Goal: Transaction & Acquisition: Purchase product/service

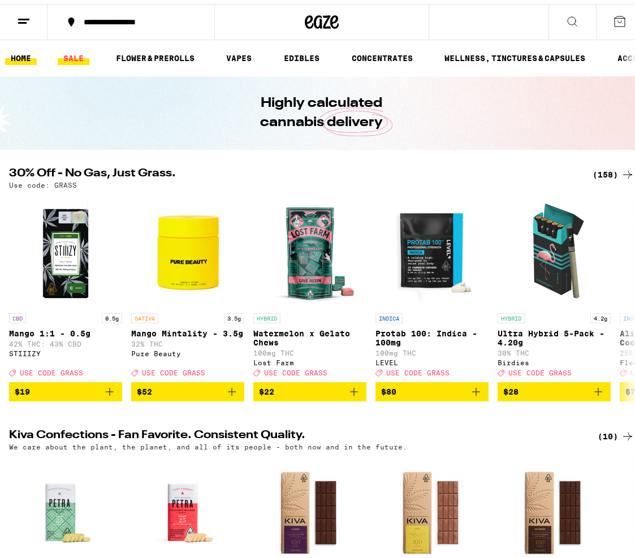
click at [75, 54] on link "SALE" at bounding box center [74, 54] width 32 height 14
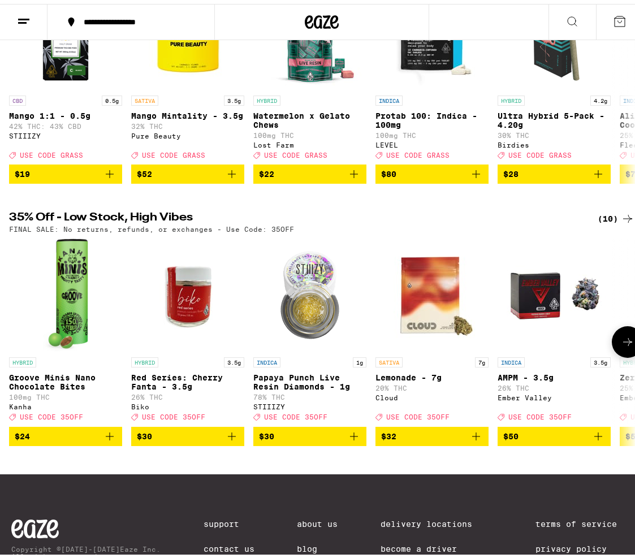
scroll to position [270, 0]
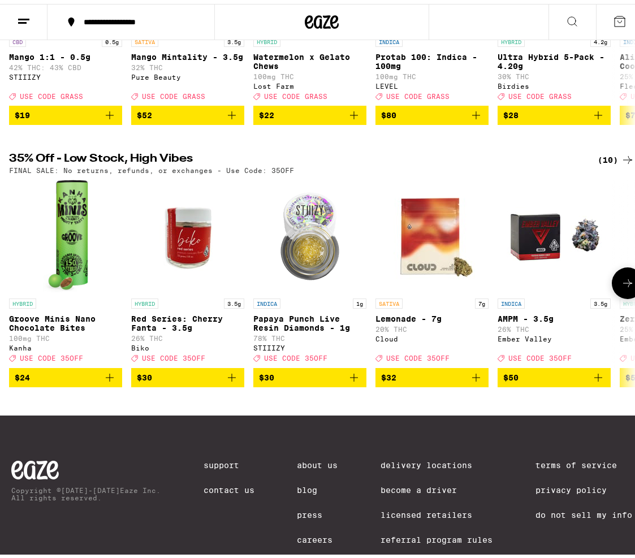
click at [277, 329] on p "Papaya Punch Live Resin Diamonds - 1g" at bounding box center [309, 319] width 113 height 18
click at [624, 295] on button at bounding box center [628, 280] width 32 height 32
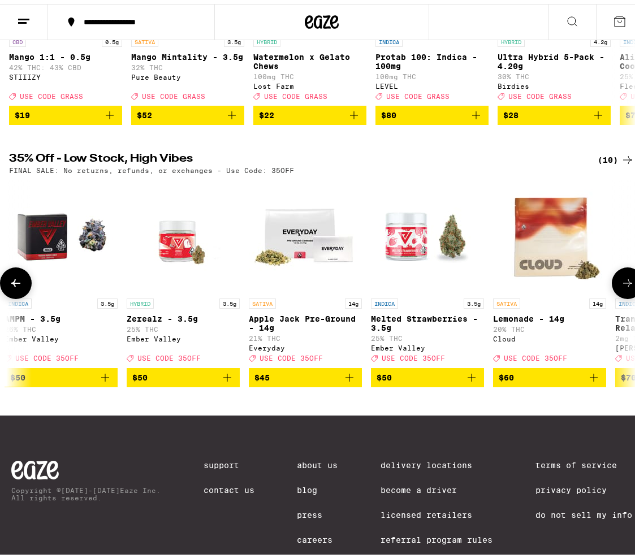
scroll to position [0, 494]
click at [624, 295] on button at bounding box center [628, 280] width 32 height 32
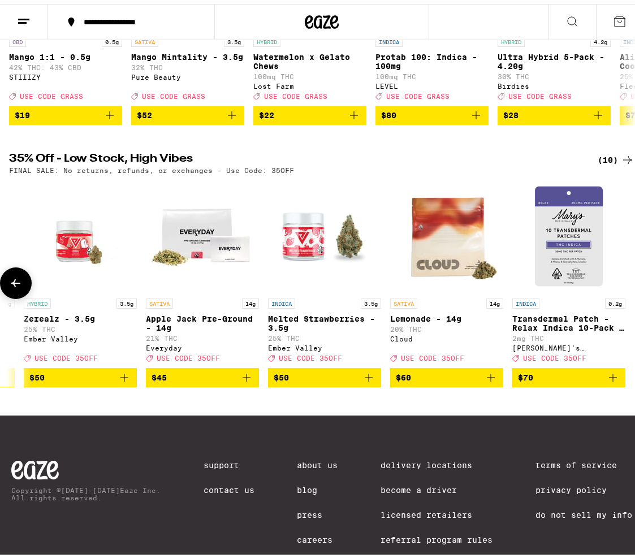
scroll to position [0, 604]
click at [16, 286] on icon at bounding box center [16, 280] width 14 height 14
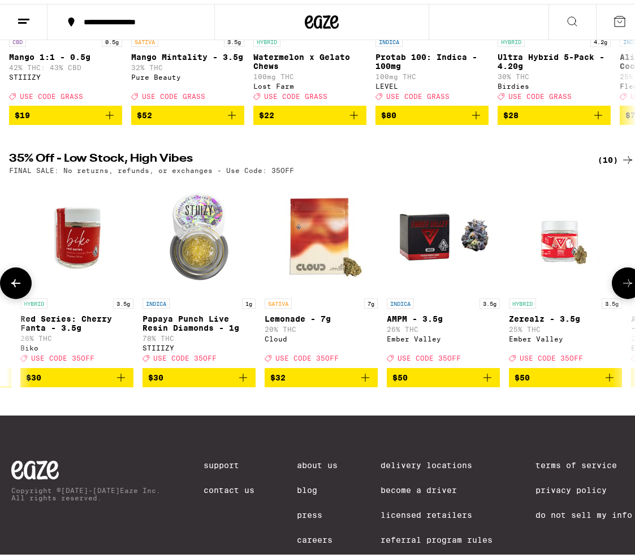
scroll to position [0, 111]
click at [16, 286] on icon at bounding box center [16, 280] width 14 height 14
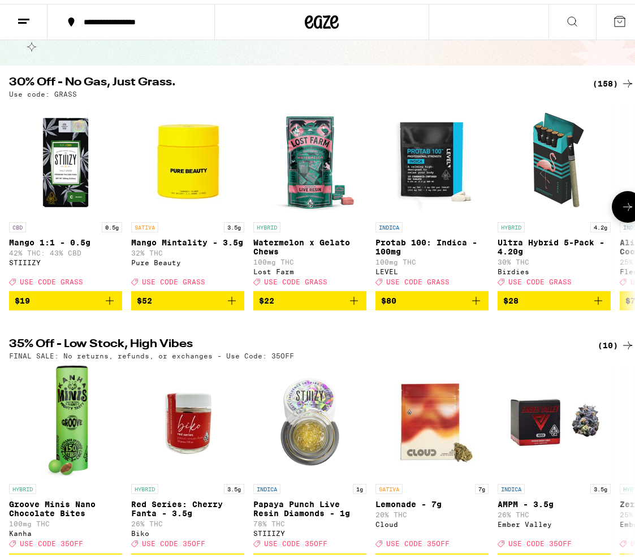
scroll to position [73, 0]
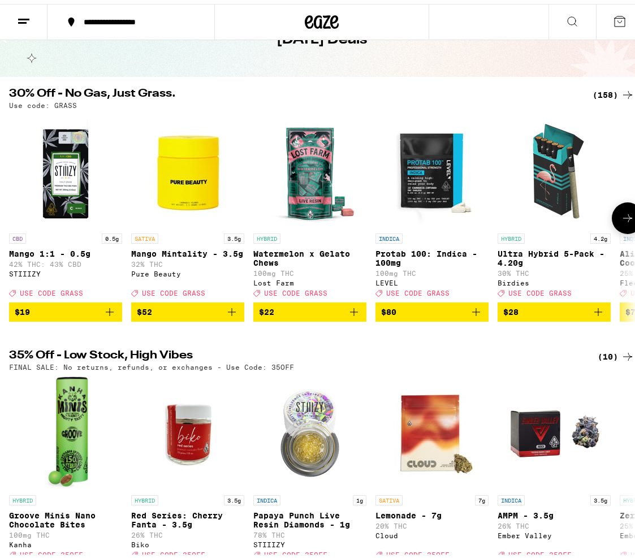
click at [622, 208] on button at bounding box center [628, 214] width 32 height 32
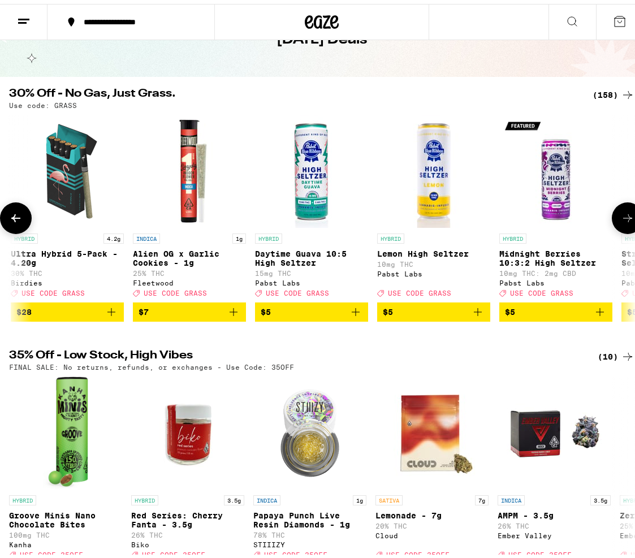
scroll to position [0, 494]
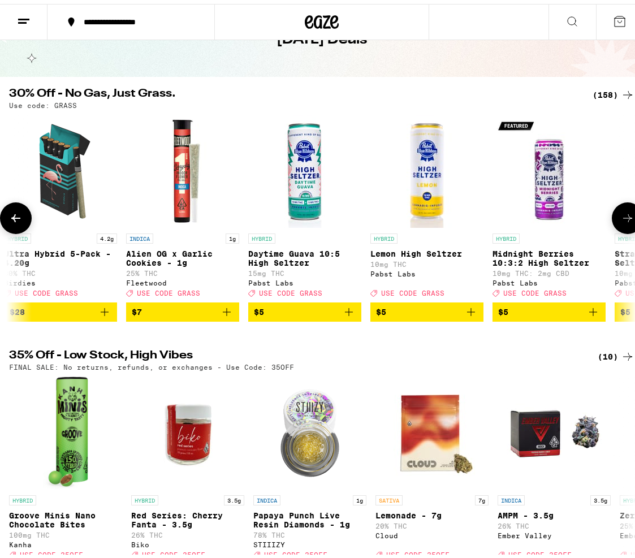
click at [622, 208] on button at bounding box center [628, 214] width 32 height 32
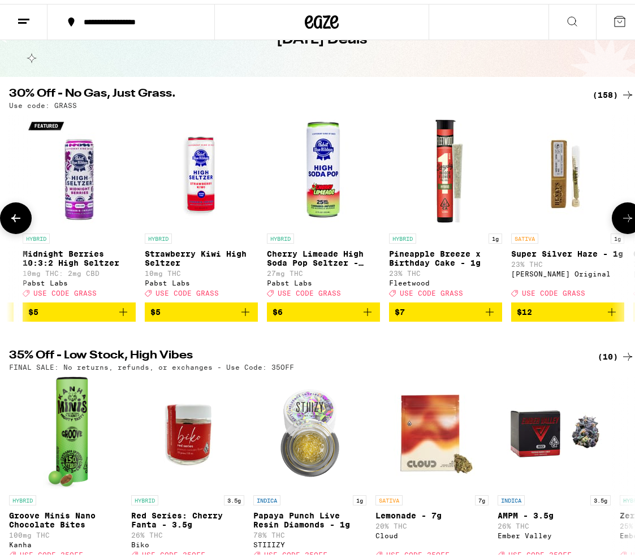
scroll to position [0, 987]
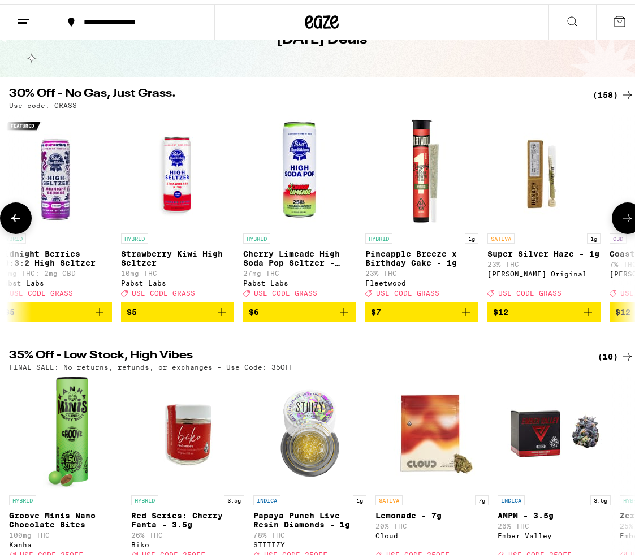
click at [622, 210] on button at bounding box center [628, 214] width 32 height 32
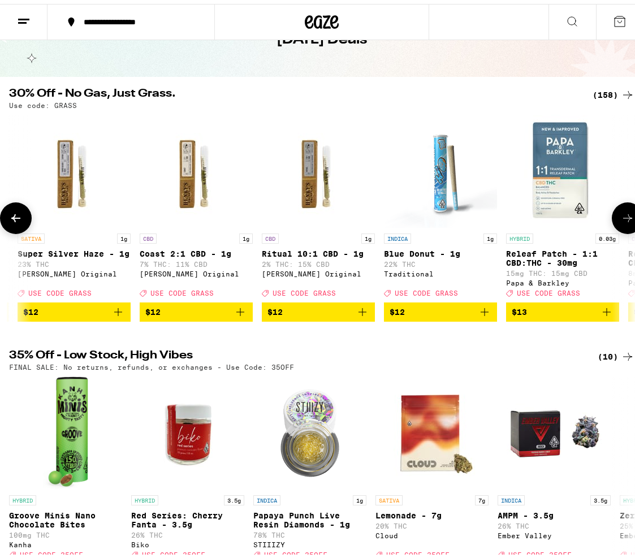
scroll to position [0, 1481]
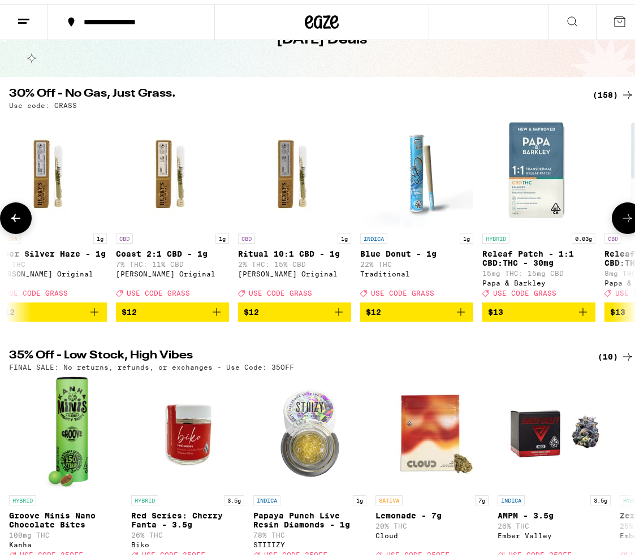
click at [622, 215] on icon at bounding box center [628, 215] width 14 height 14
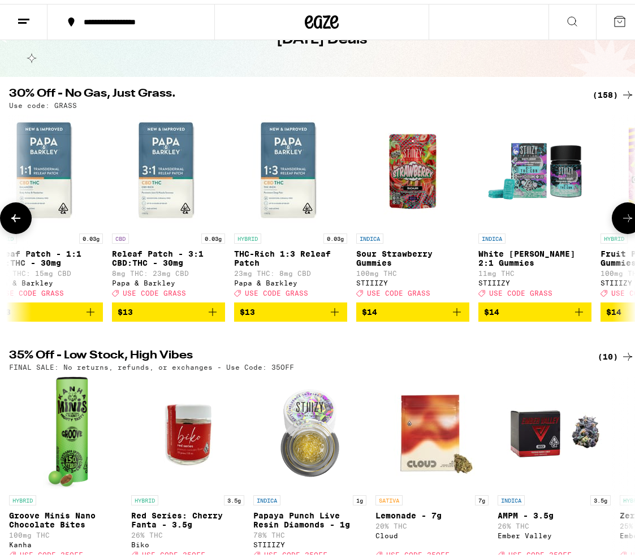
scroll to position [0, 1975]
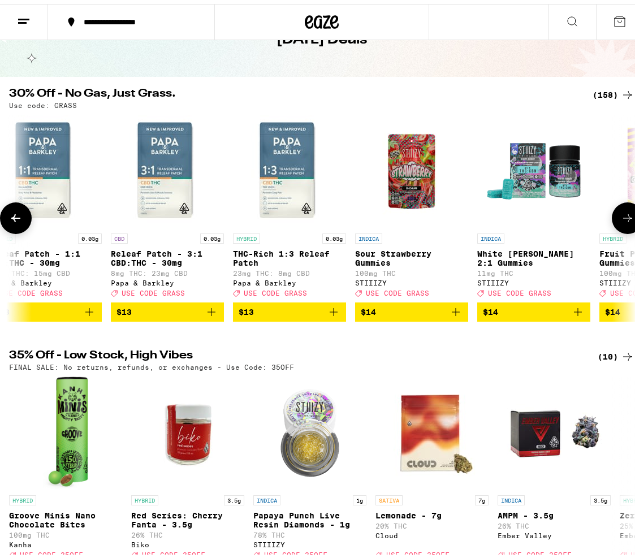
click at [622, 215] on icon at bounding box center [628, 215] width 14 height 14
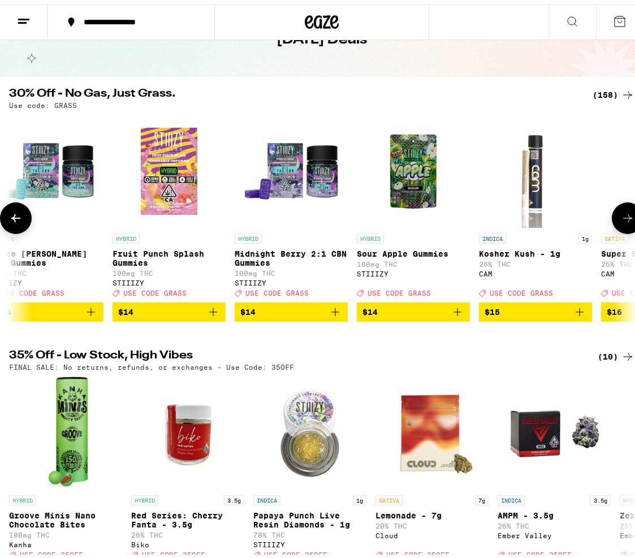
scroll to position [0, 2468]
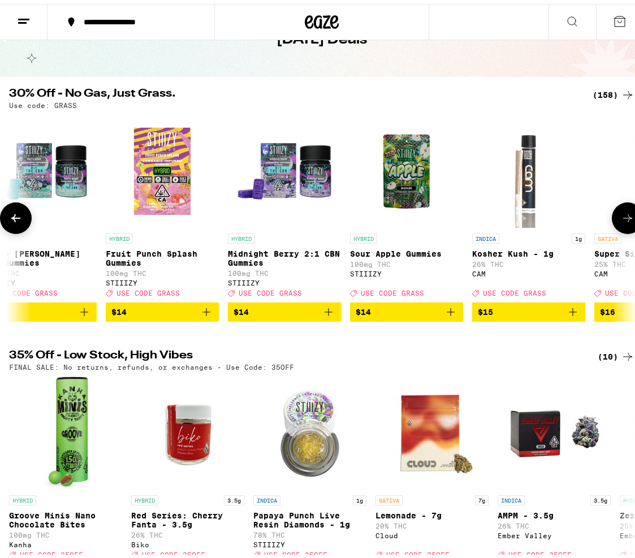
click at [623, 216] on icon at bounding box center [628, 215] width 14 height 14
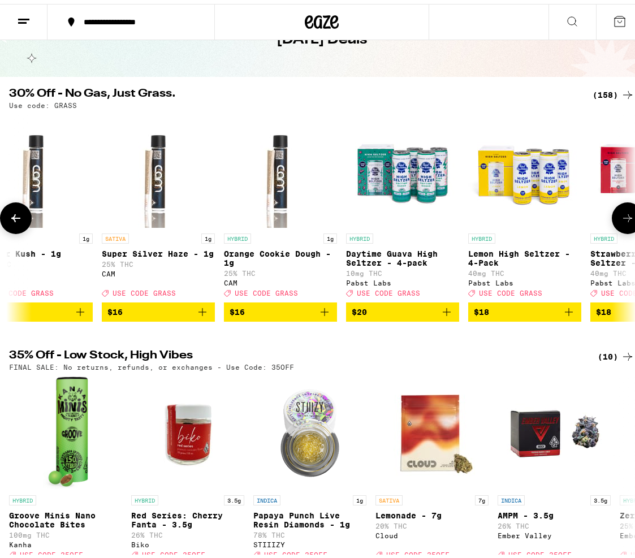
scroll to position [0, 2962]
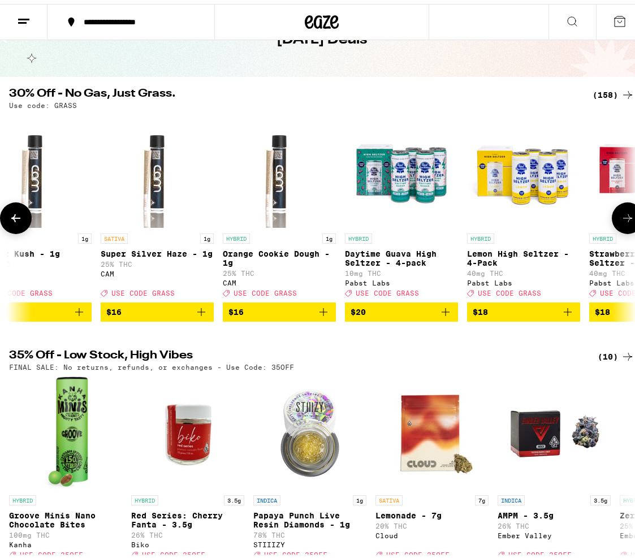
click at [623, 216] on icon at bounding box center [628, 215] width 14 height 14
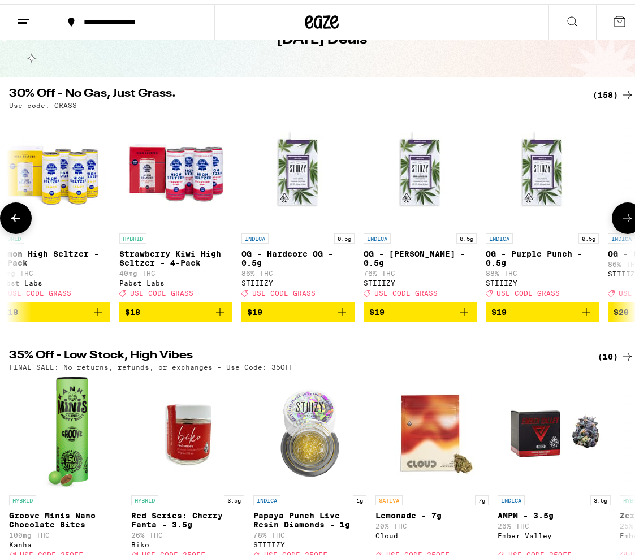
scroll to position [0, 3456]
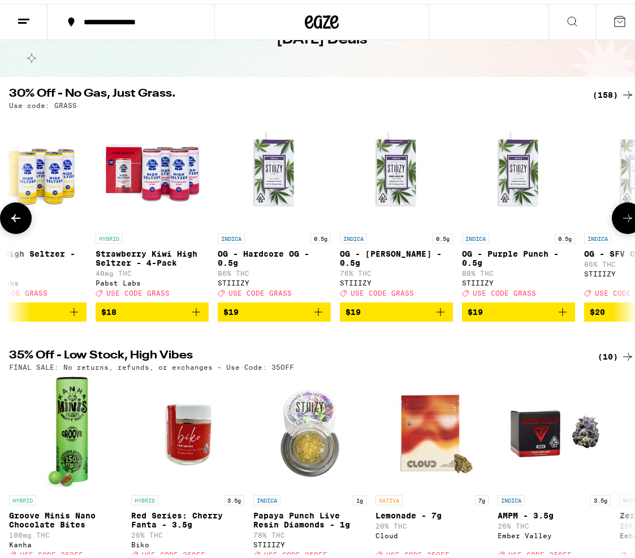
click at [623, 216] on icon at bounding box center [628, 215] width 14 height 14
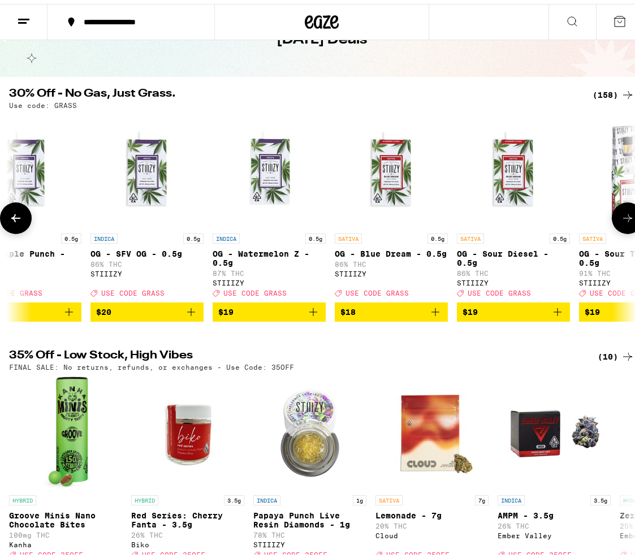
click at [623, 216] on icon at bounding box center [628, 215] width 14 height 14
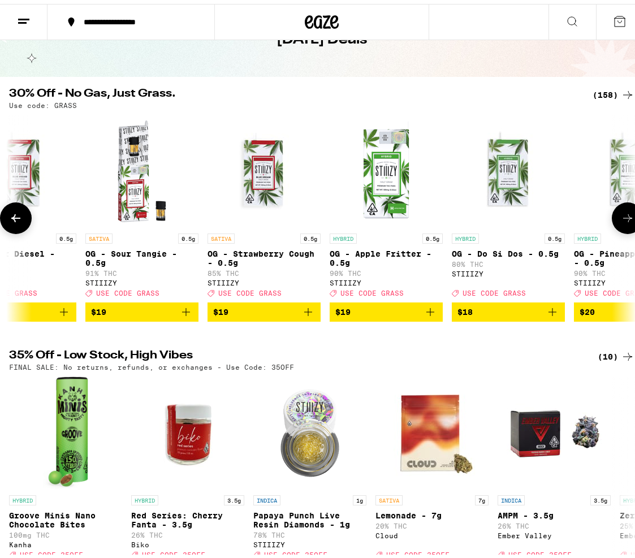
click at [623, 216] on icon at bounding box center [628, 215] width 14 height 14
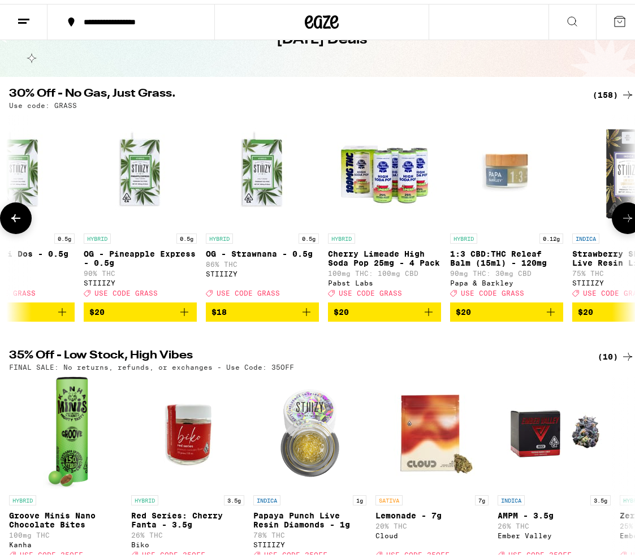
scroll to position [0, 4937]
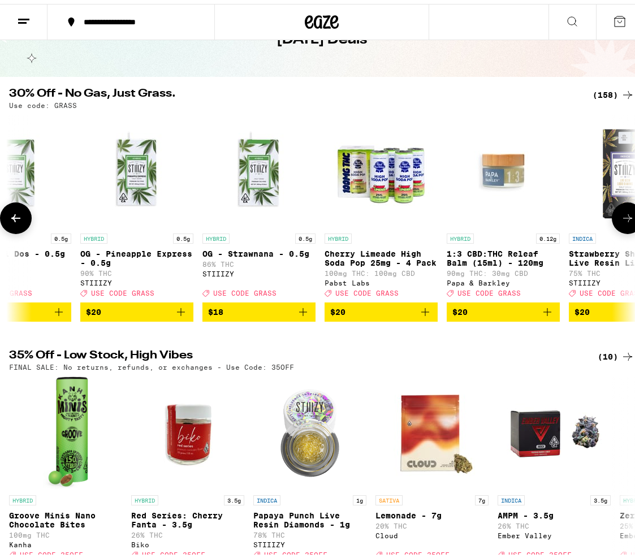
click at [623, 216] on icon at bounding box center [628, 215] width 14 height 14
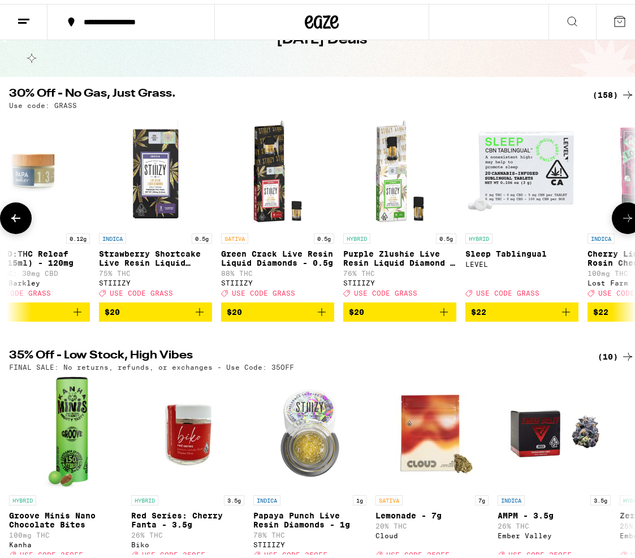
scroll to position [0, 5430]
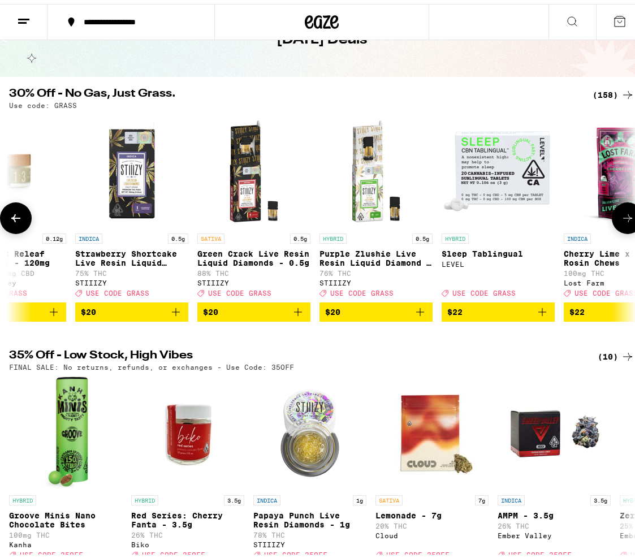
click at [623, 216] on icon at bounding box center [628, 215] width 14 height 14
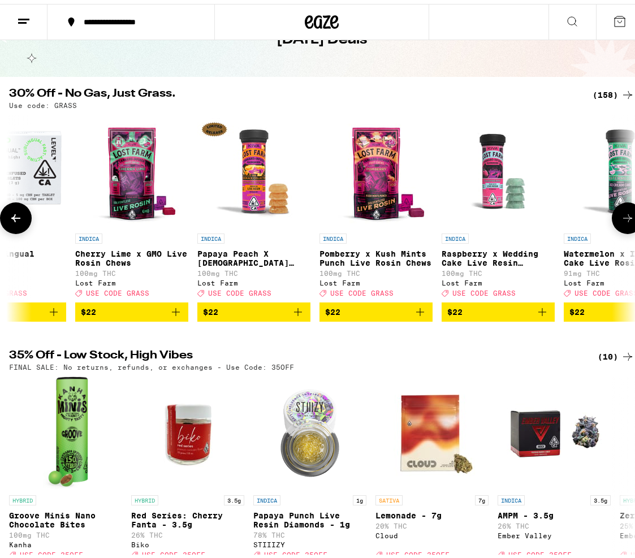
scroll to position [0, 5924]
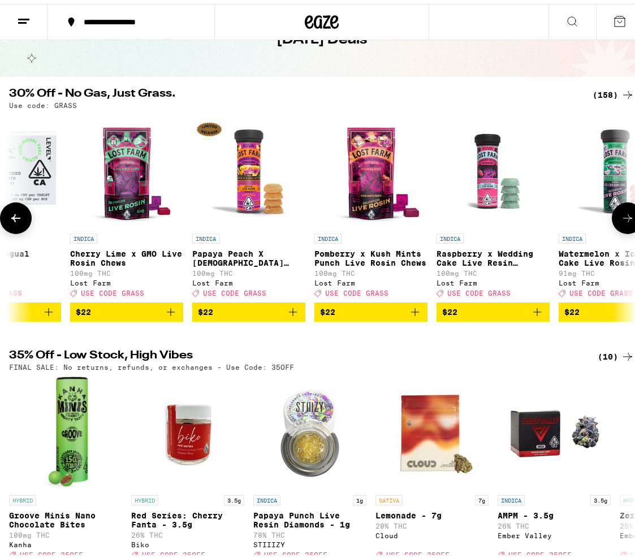
click at [623, 216] on icon at bounding box center [628, 215] width 14 height 14
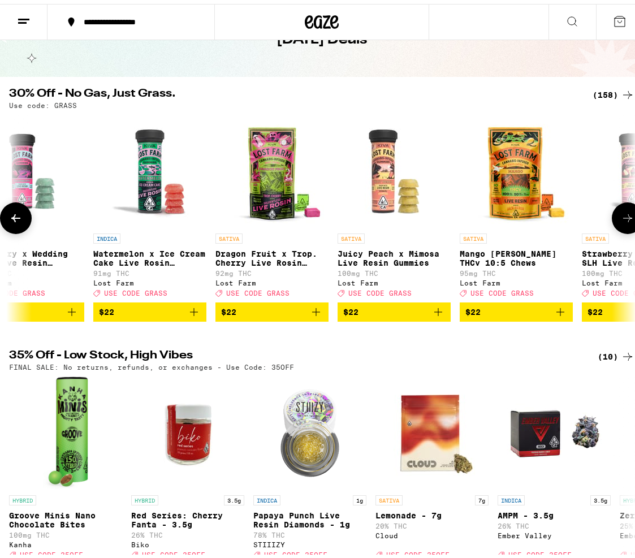
scroll to position [0, 6418]
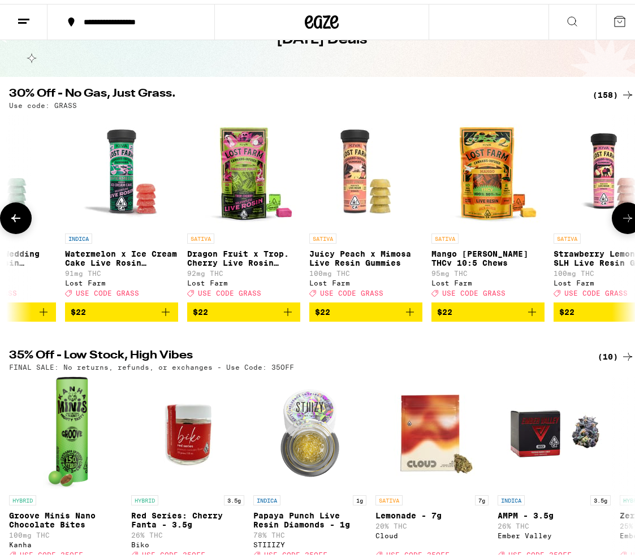
click at [412, 315] on icon "Add to bag" at bounding box center [410, 308] width 14 height 14
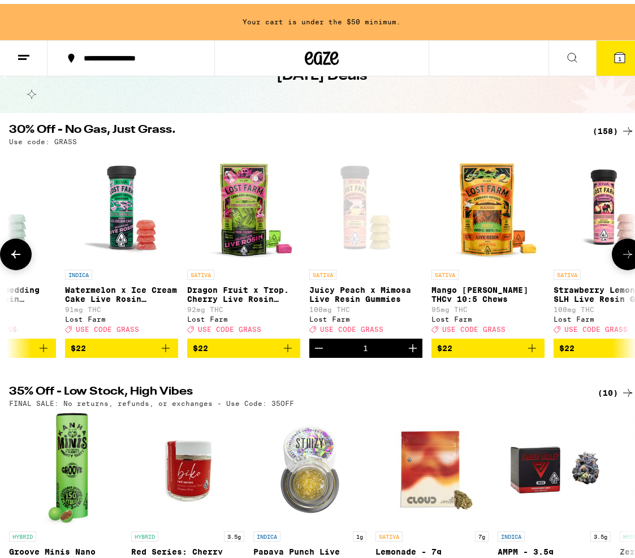
scroll to position [109, 0]
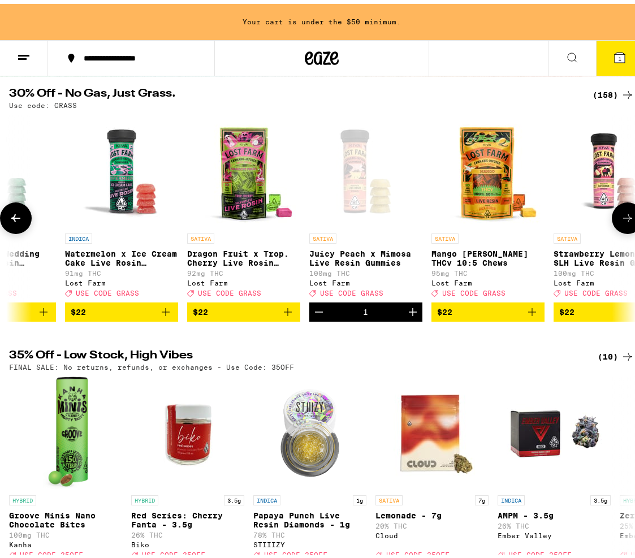
click at [537, 315] on icon "Add to bag" at bounding box center [532, 308] width 14 height 14
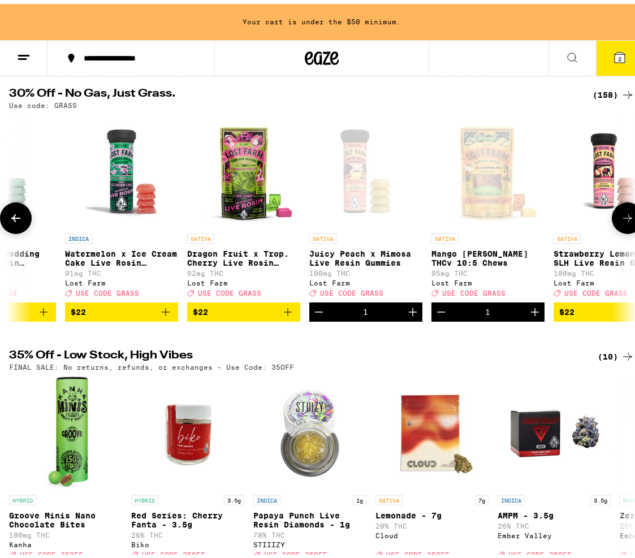
click at [612, 218] on button at bounding box center [628, 214] width 32 height 32
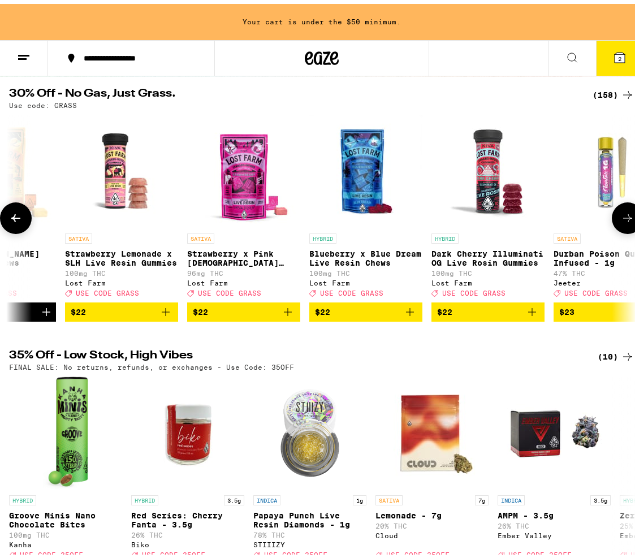
scroll to position [0, 6911]
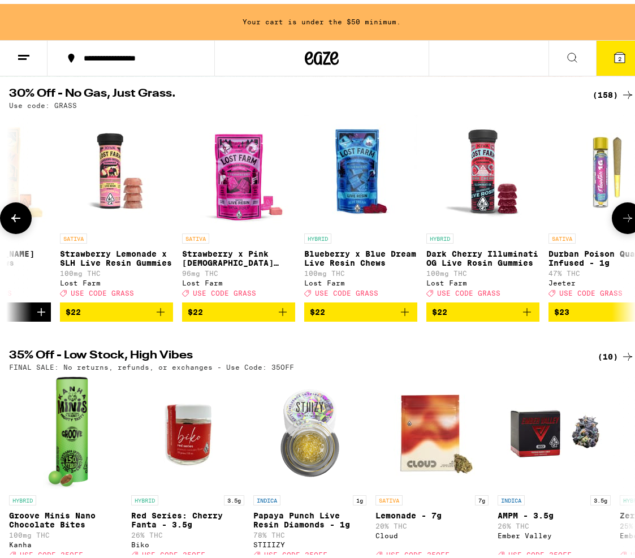
click at [282, 312] on icon "Add to bag" at bounding box center [283, 308] width 8 height 8
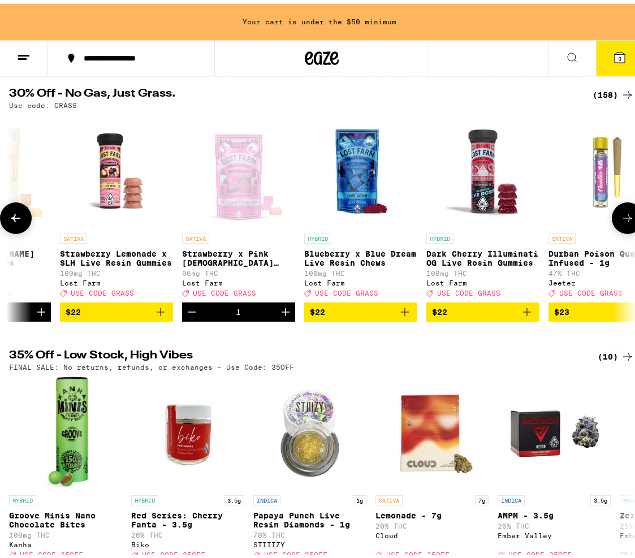
scroll to position [73, 0]
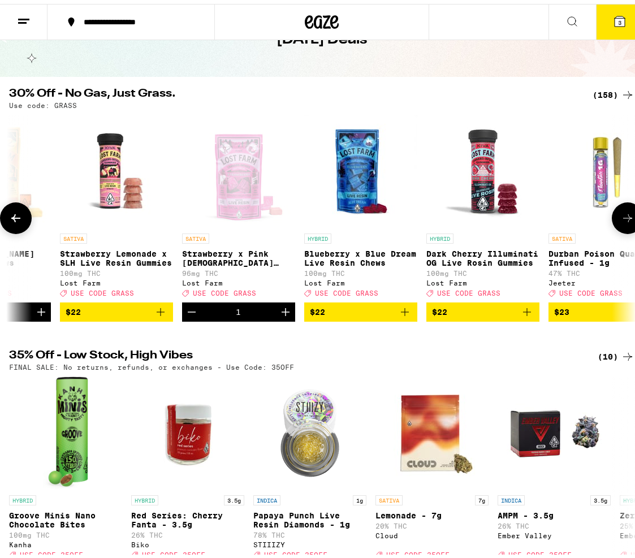
click at [159, 315] on icon "Add to bag" at bounding box center [161, 308] width 14 height 14
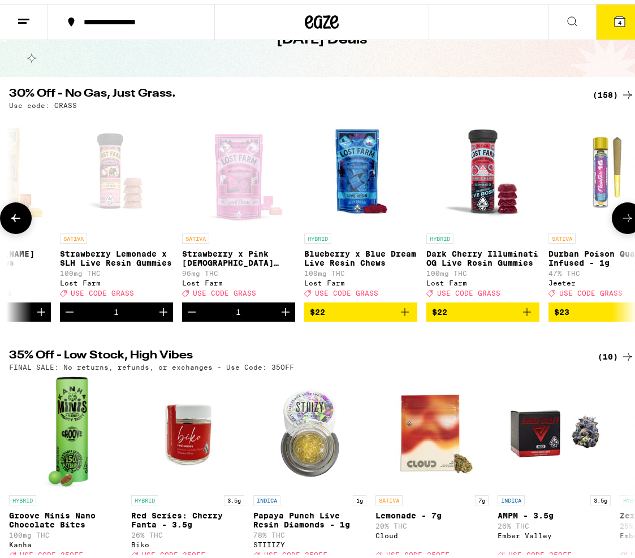
click at [621, 214] on icon at bounding box center [628, 215] width 14 height 14
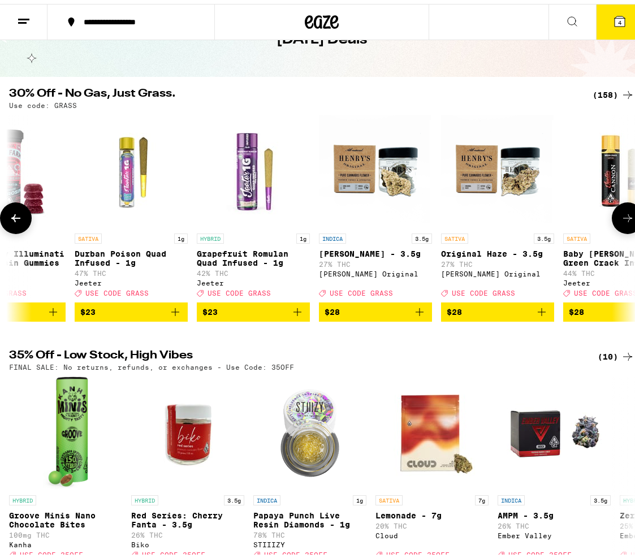
scroll to position [0, 7405]
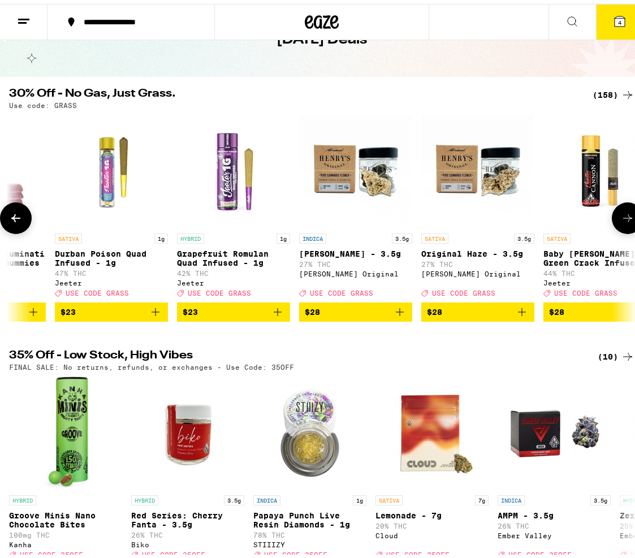
click at [621, 214] on icon at bounding box center [628, 215] width 14 height 14
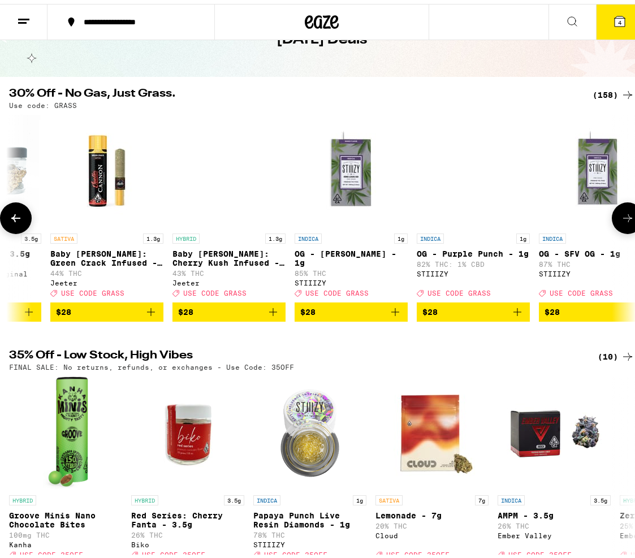
scroll to position [0, 7898]
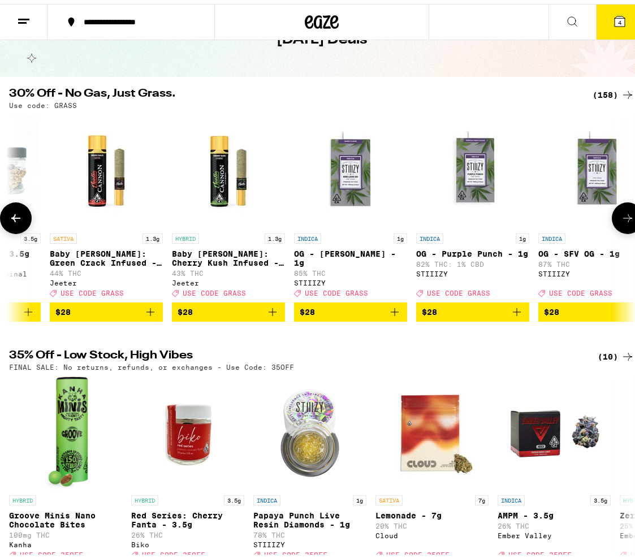
click at [621, 215] on icon at bounding box center [628, 215] width 14 height 14
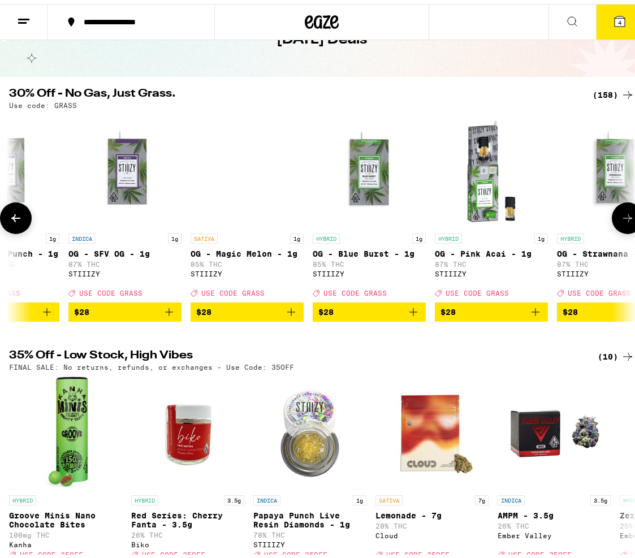
scroll to position [0, 8392]
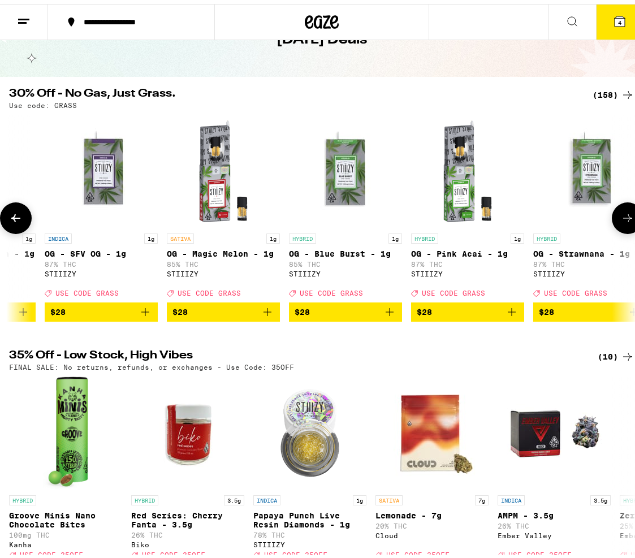
click at [621, 215] on icon at bounding box center [628, 215] width 14 height 14
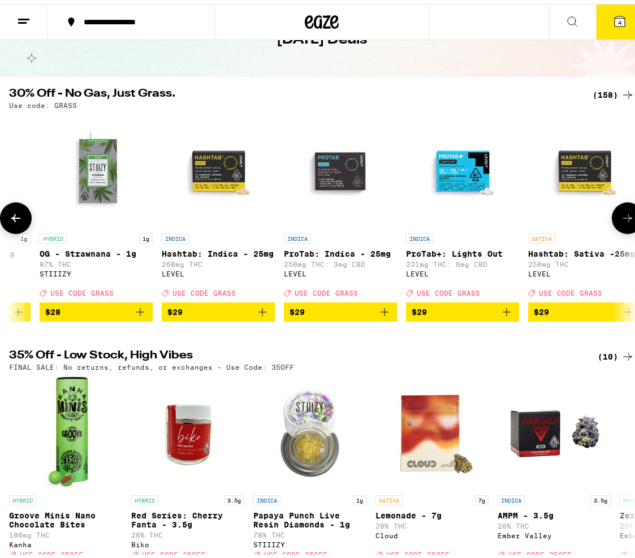
click at [621, 215] on icon at bounding box center [628, 215] width 14 height 14
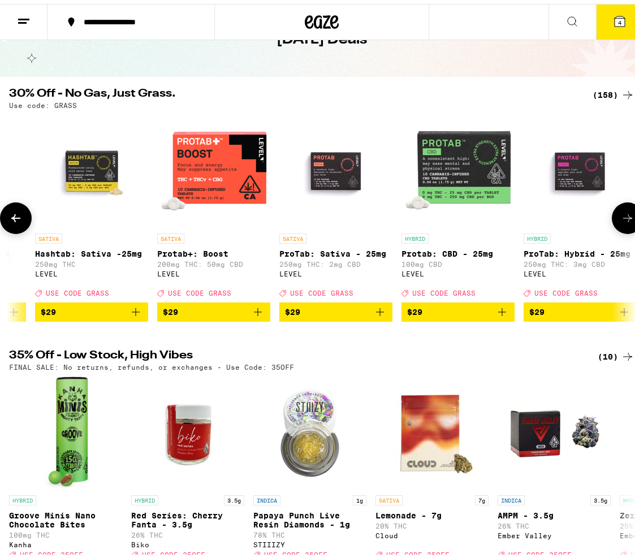
scroll to position [0, 9379]
click at [251, 315] on icon "Add to bag" at bounding box center [258, 308] width 14 height 14
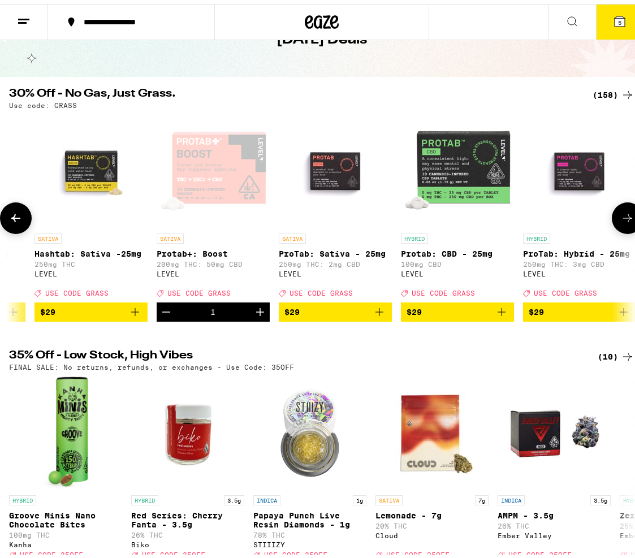
click at [621, 221] on icon at bounding box center [628, 215] width 14 height 14
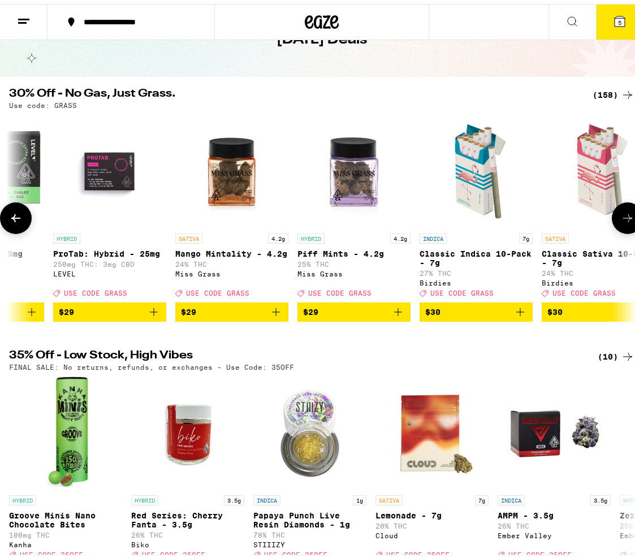
scroll to position [0, 9873]
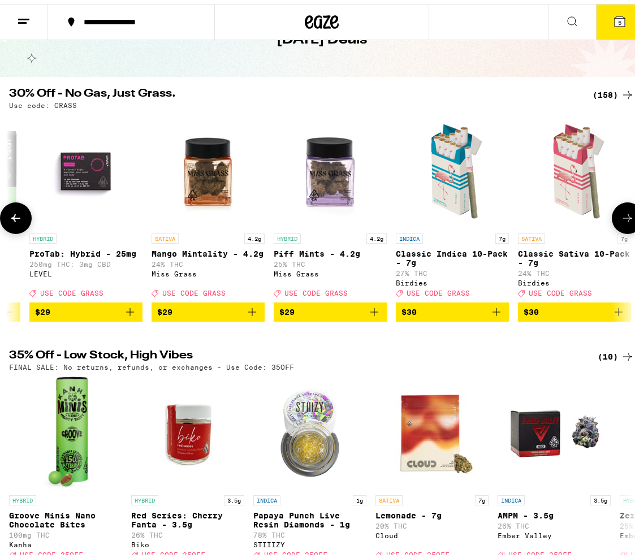
click at [623, 218] on icon at bounding box center [627, 214] width 9 height 8
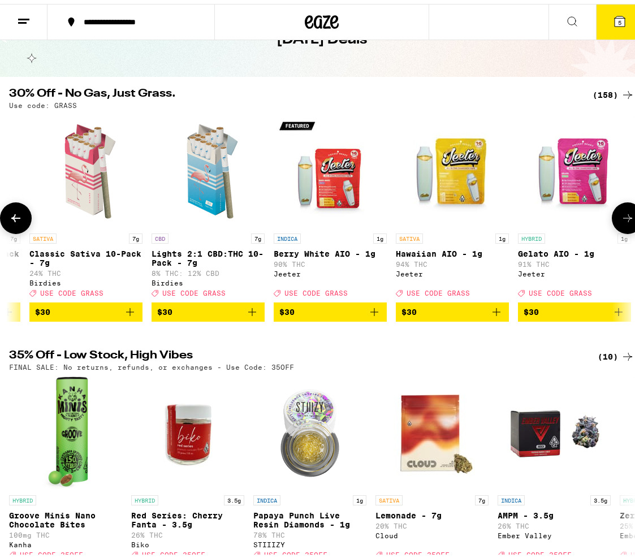
scroll to position [0, 10367]
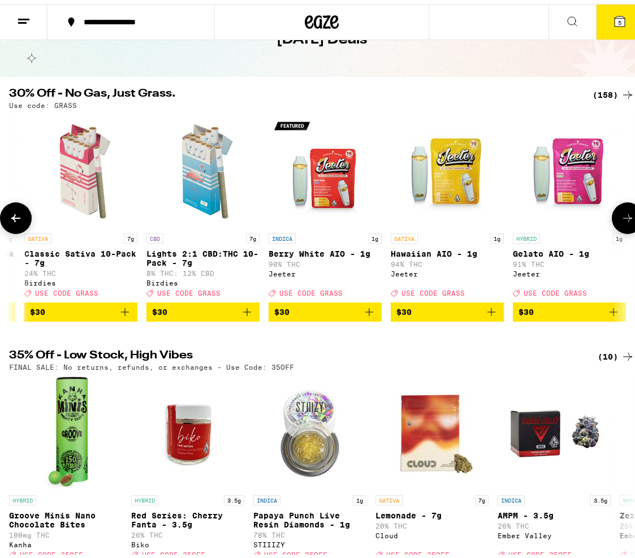
click at [623, 218] on icon at bounding box center [627, 214] width 9 height 8
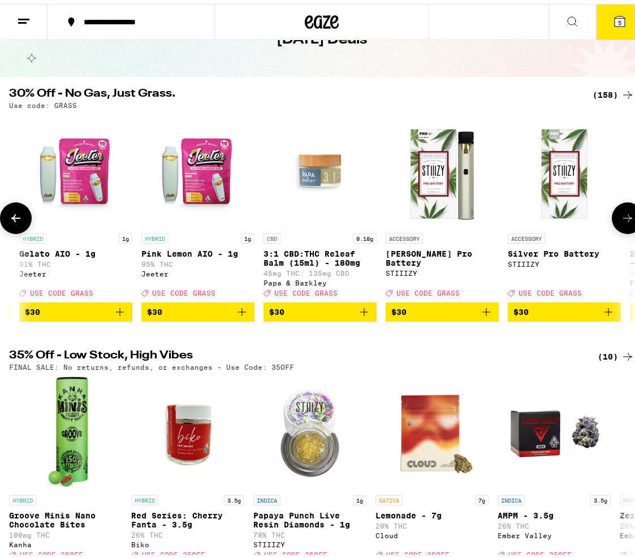
click at [623, 218] on icon at bounding box center [627, 214] width 9 height 8
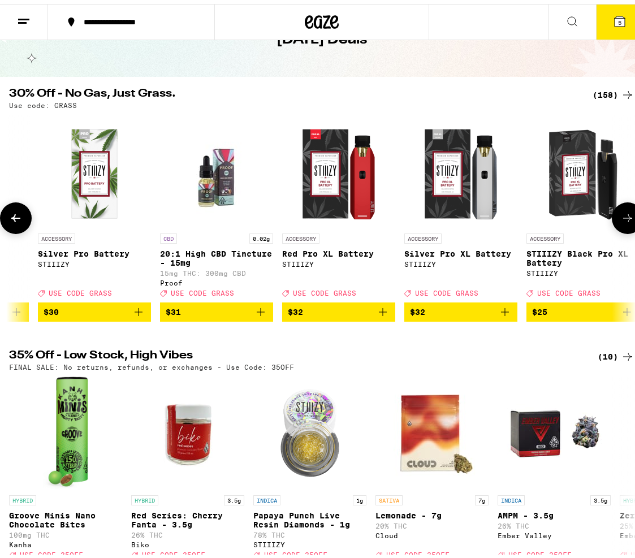
scroll to position [0, 11354]
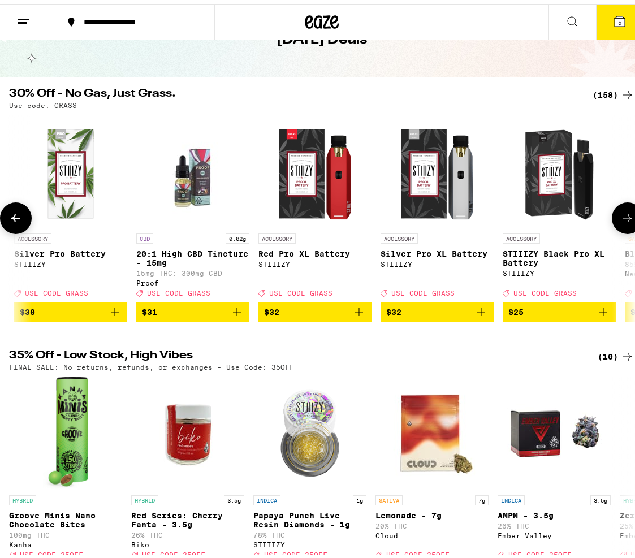
click at [623, 218] on icon at bounding box center [627, 214] width 9 height 8
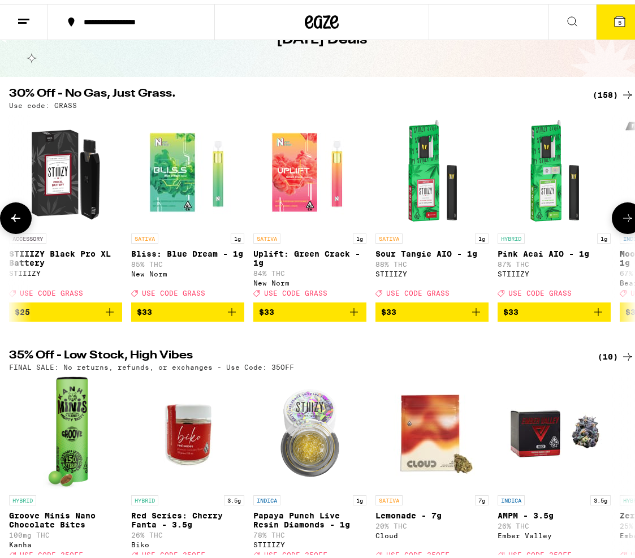
click at [623, 218] on icon at bounding box center [627, 214] width 9 height 8
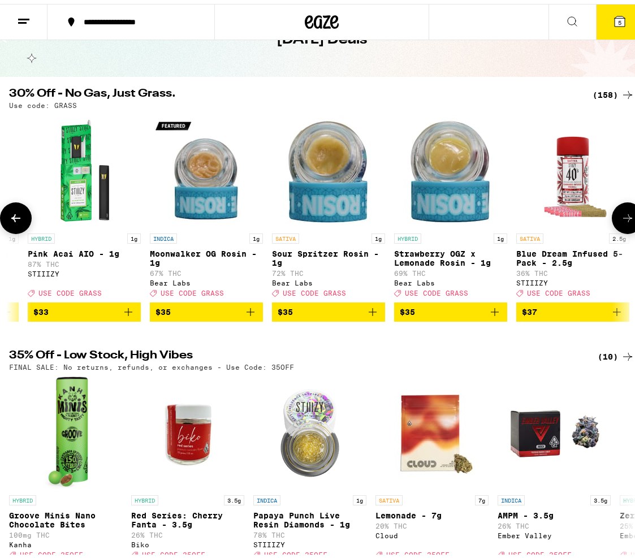
scroll to position [0, 12341]
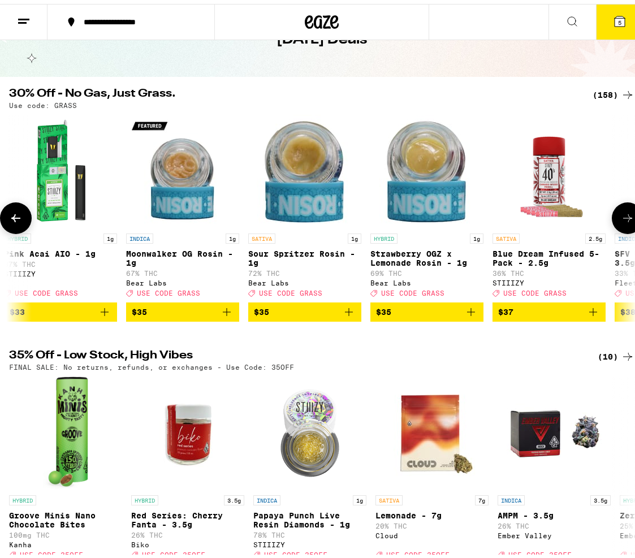
click at [623, 218] on icon at bounding box center [627, 214] width 9 height 8
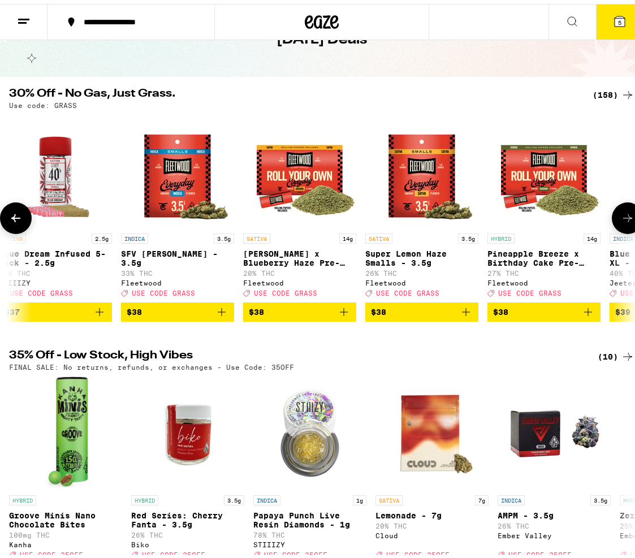
click at [623, 218] on icon at bounding box center [627, 214] width 9 height 8
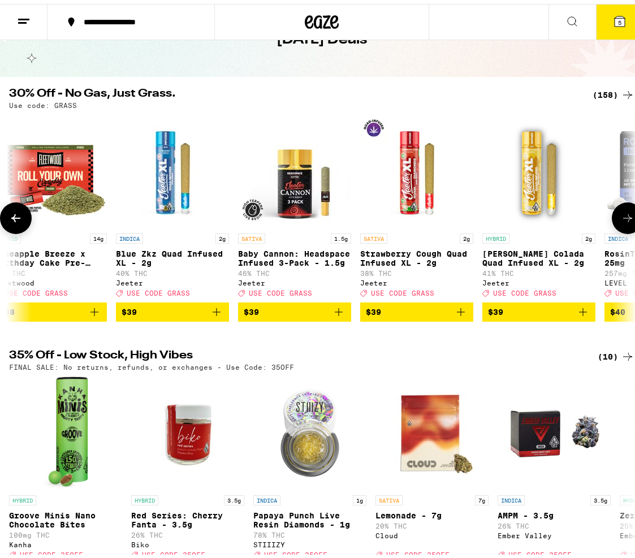
click at [623, 218] on icon at bounding box center [627, 214] width 9 height 8
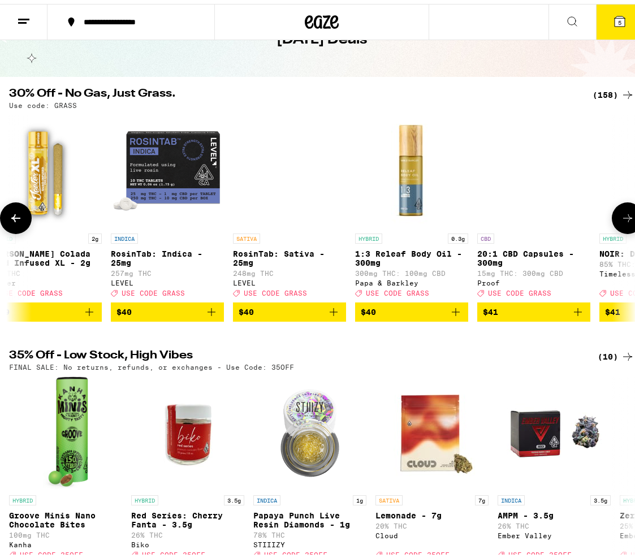
scroll to position [0, 13822]
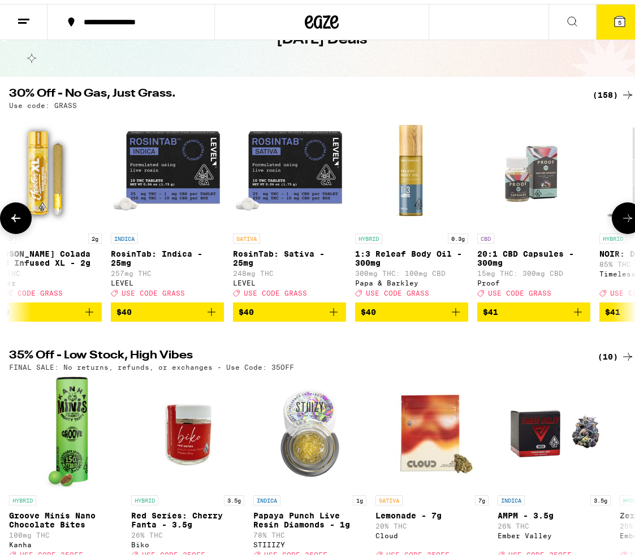
click at [622, 221] on icon at bounding box center [628, 215] width 14 height 14
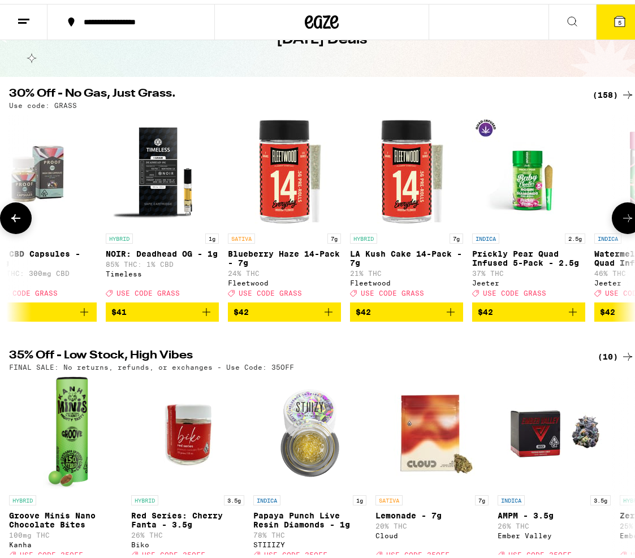
click at [622, 221] on icon at bounding box center [628, 215] width 14 height 14
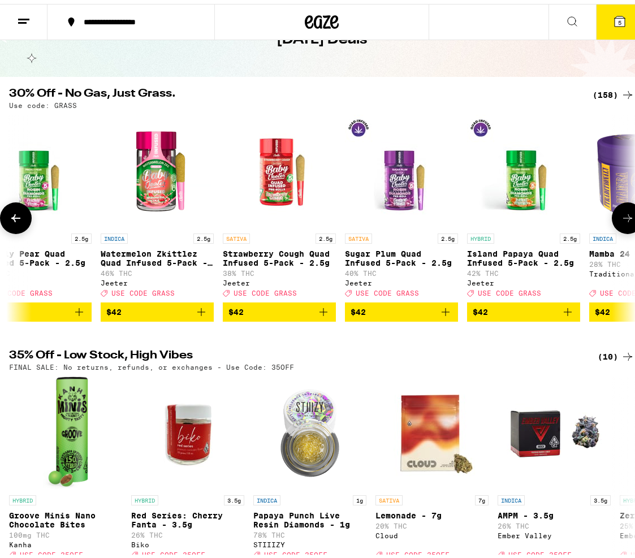
click at [622, 221] on icon at bounding box center [628, 215] width 14 height 14
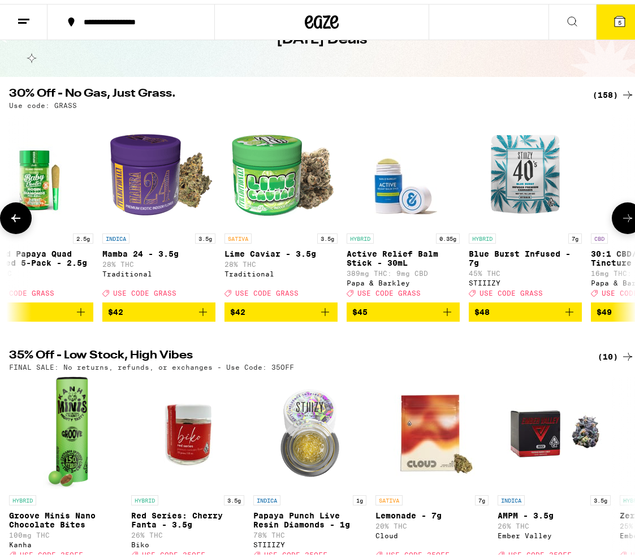
scroll to position [0, 15303]
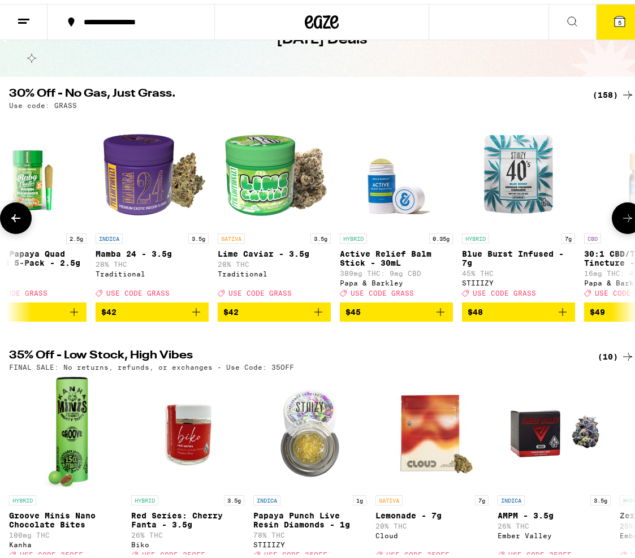
click at [622, 221] on icon at bounding box center [628, 215] width 14 height 14
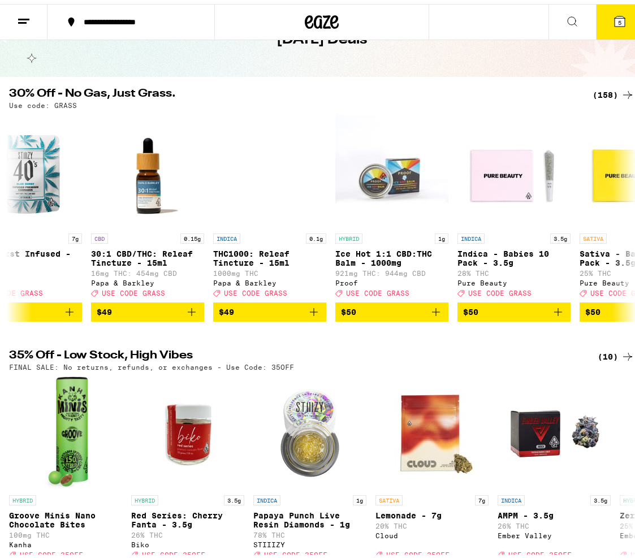
scroll to position [0, 15797]
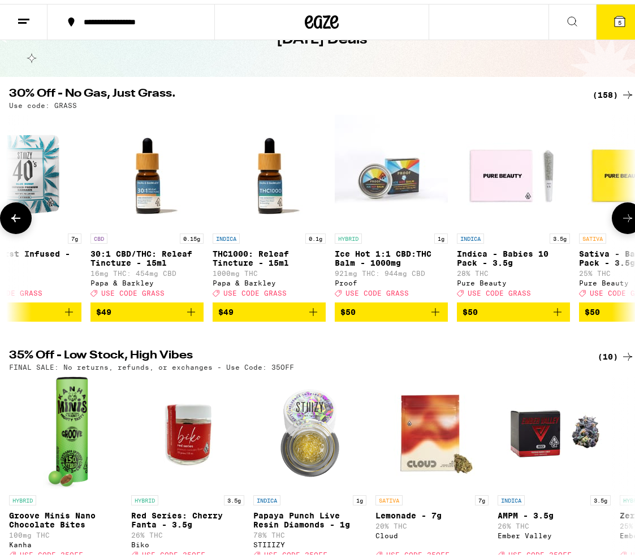
click at [621, 215] on icon at bounding box center [628, 215] width 14 height 14
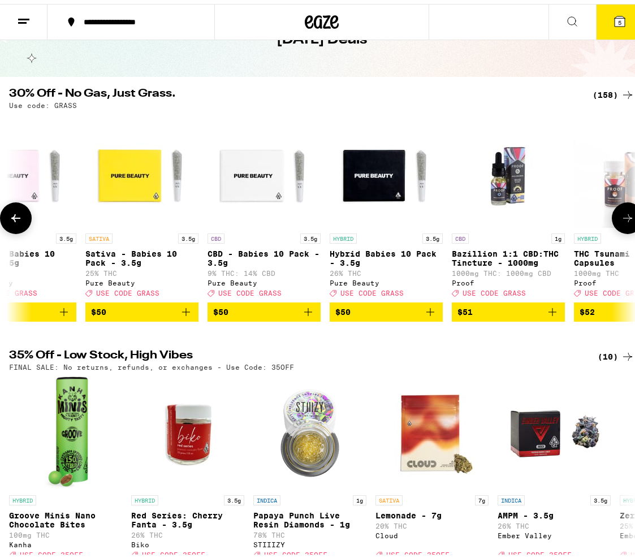
click at [621, 215] on icon at bounding box center [628, 215] width 14 height 14
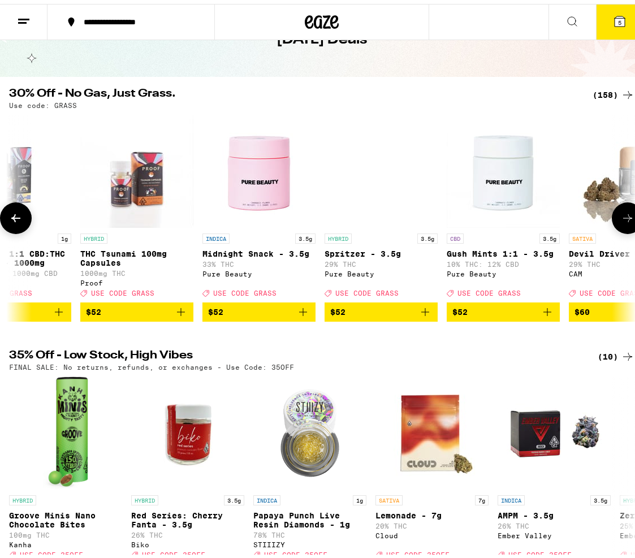
click at [621, 215] on icon at bounding box center [628, 215] width 14 height 14
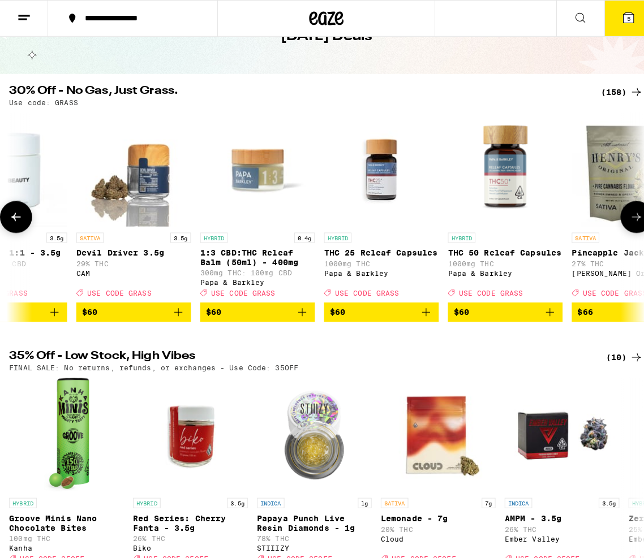
scroll to position [0, 17278]
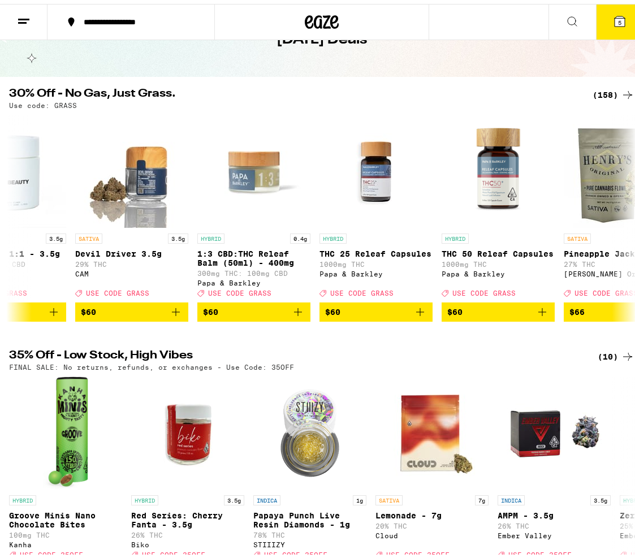
click at [618, 22] on span "5" at bounding box center [619, 18] width 3 height 7
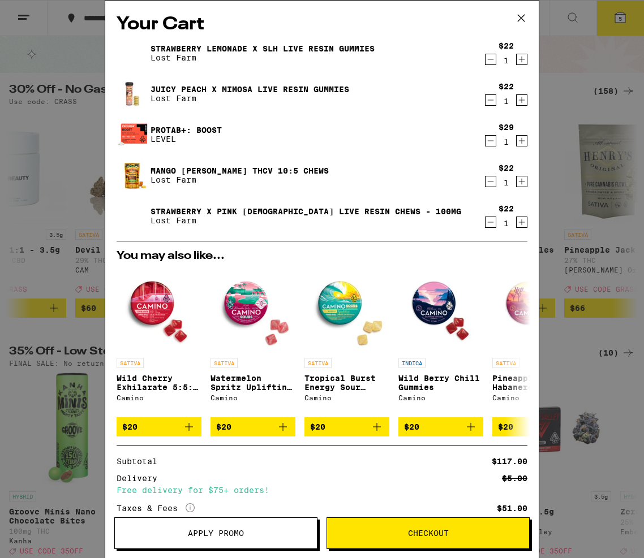
click at [201, 131] on link "Protab+: Boost" at bounding box center [185, 130] width 71 height 9
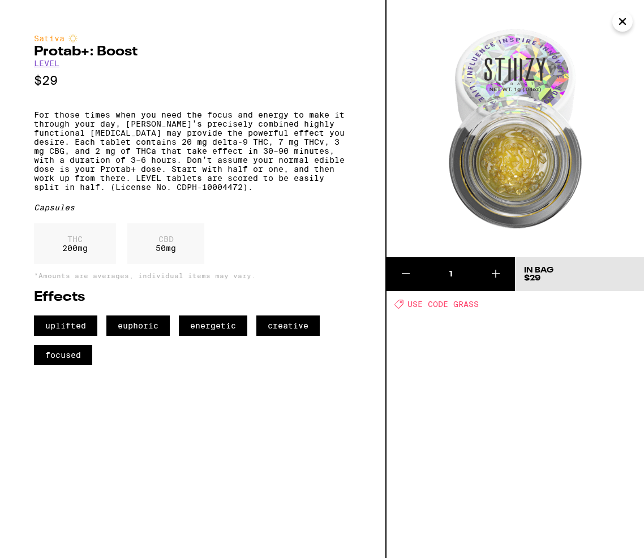
click at [614, 20] on button "Close" at bounding box center [622, 21] width 20 height 20
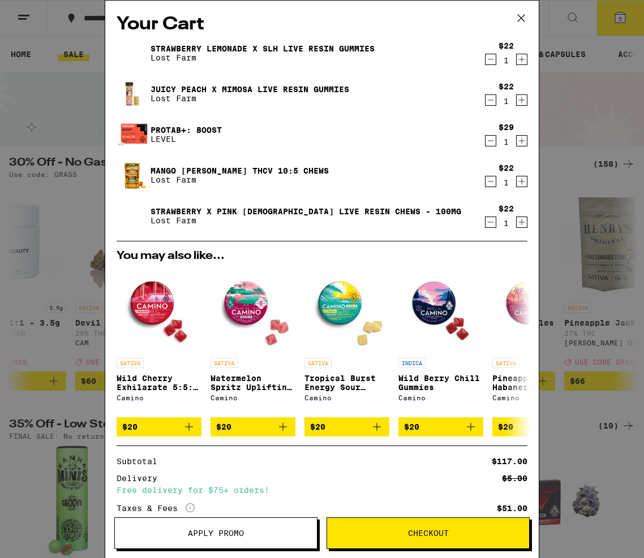
click at [520, 17] on icon at bounding box center [520, 18] width 7 height 7
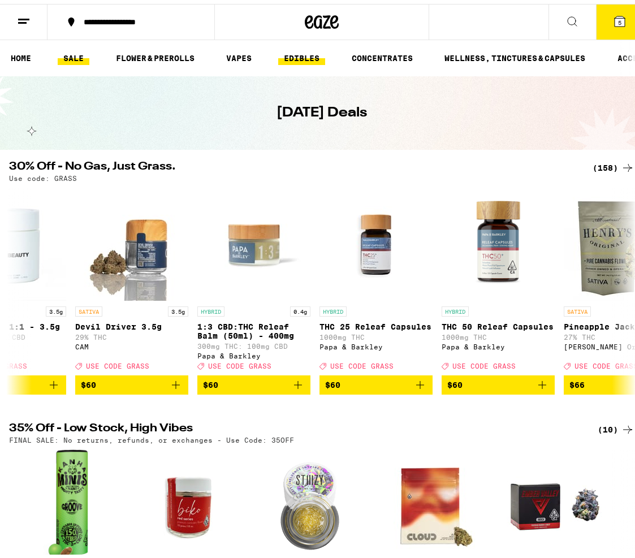
click at [295, 60] on link "EDIBLES" at bounding box center [301, 54] width 47 height 14
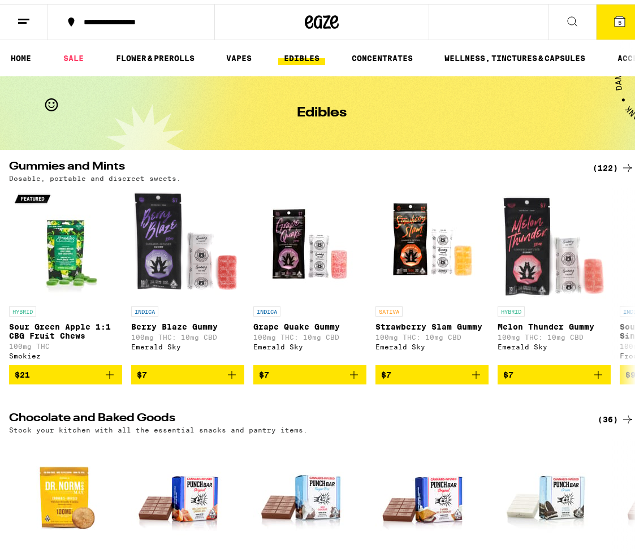
click at [303, 58] on link "EDIBLES" at bounding box center [301, 54] width 47 height 14
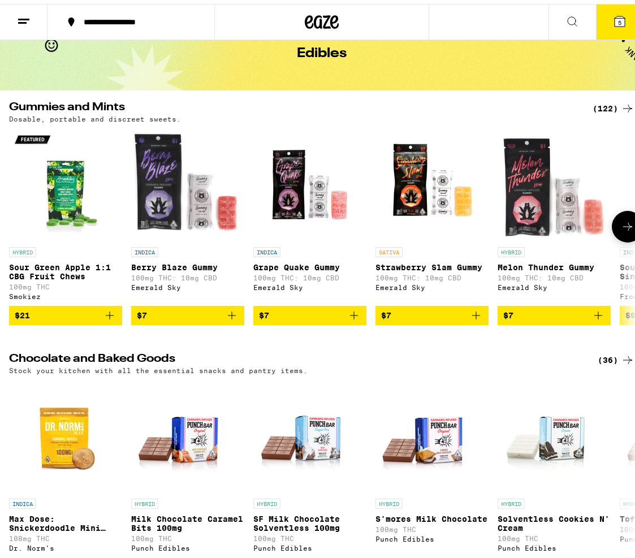
scroll to position [71, 0]
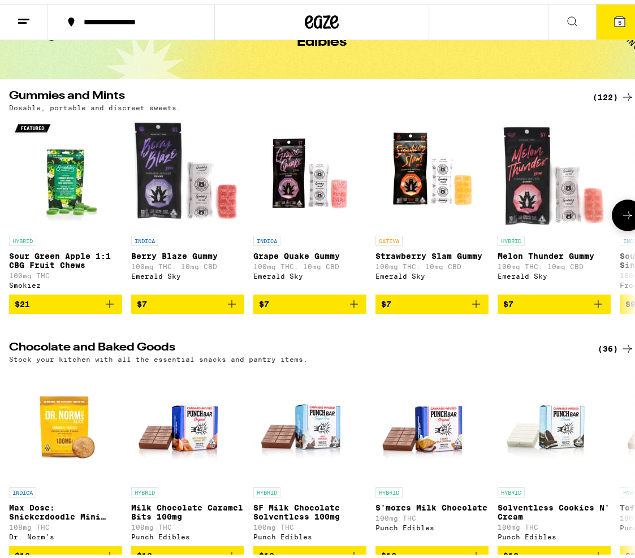
click at [621, 210] on icon at bounding box center [628, 212] width 14 height 14
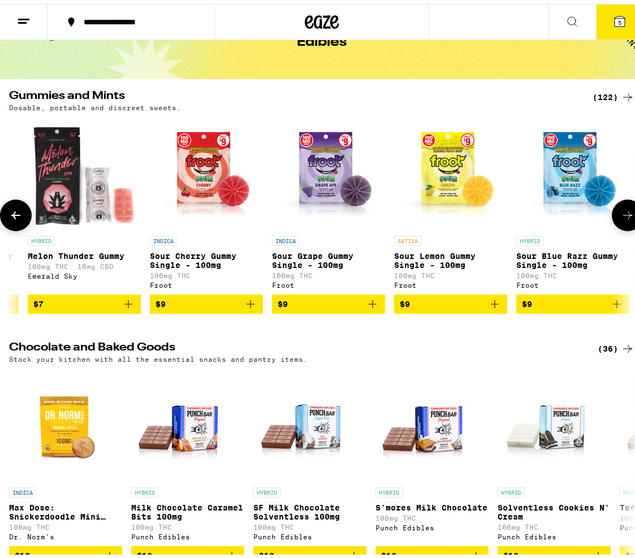
scroll to position [0, 494]
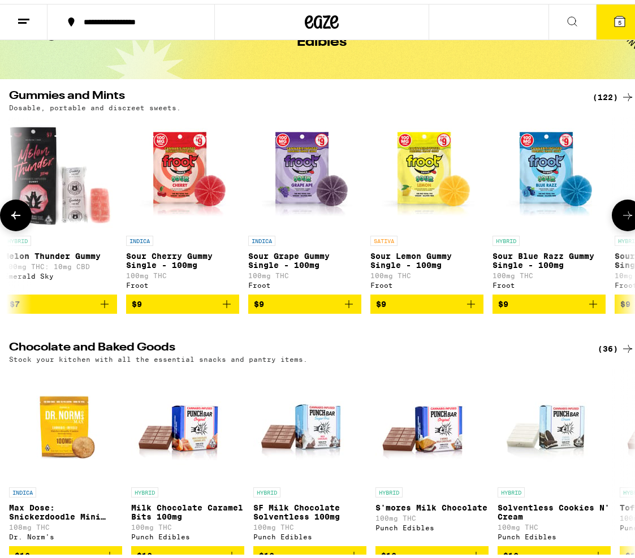
click at [621, 210] on icon at bounding box center [628, 212] width 14 height 14
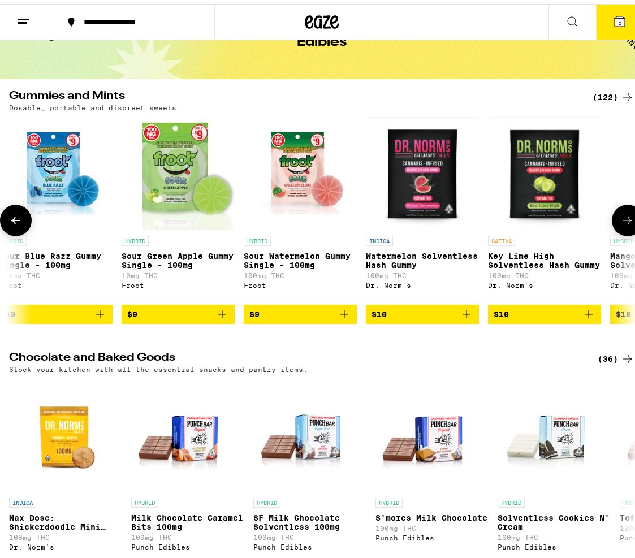
scroll to position [0, 987]
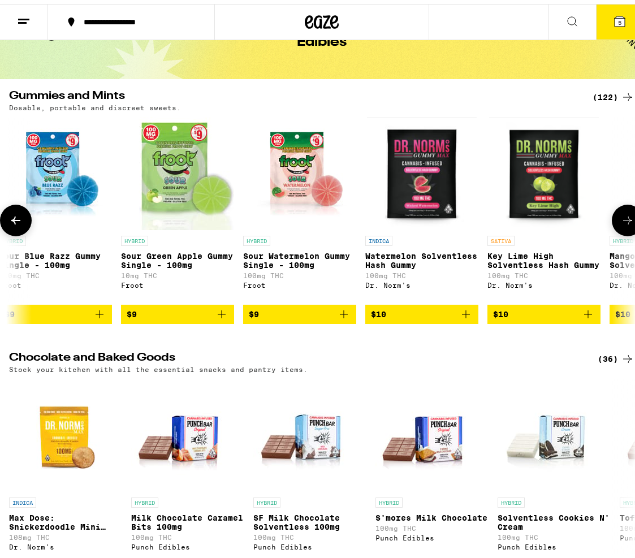
click at [621, 218] on icon at bounding box center [628, 217] width 14 height 14
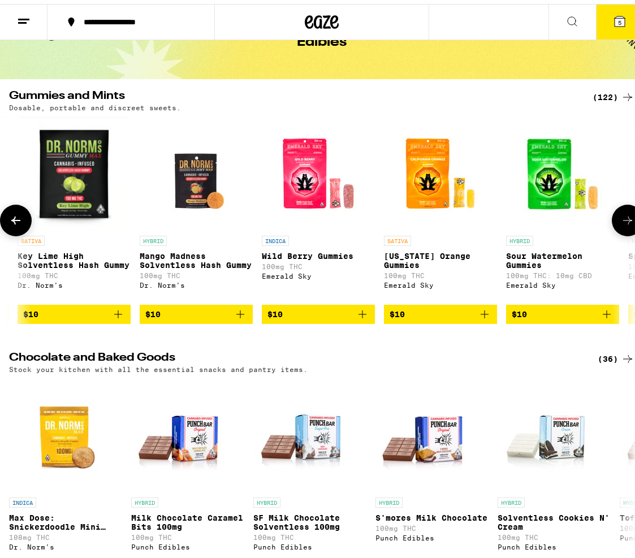
scroll to position [0, 1481]
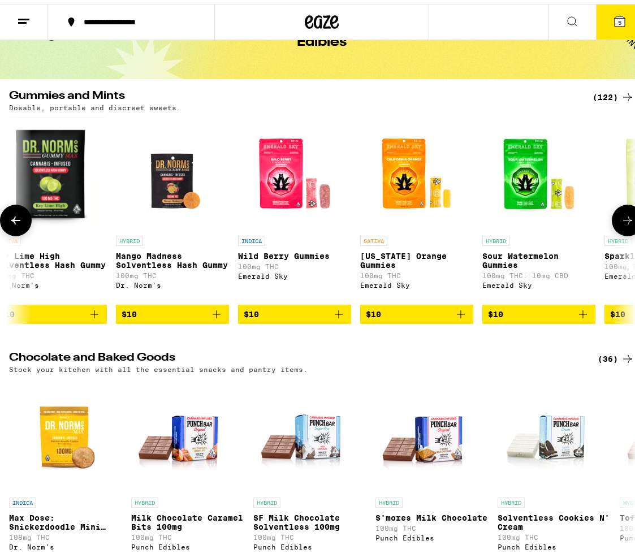
click at [623, 223] on icon at bounding box center [628, 217] width 14 height 14
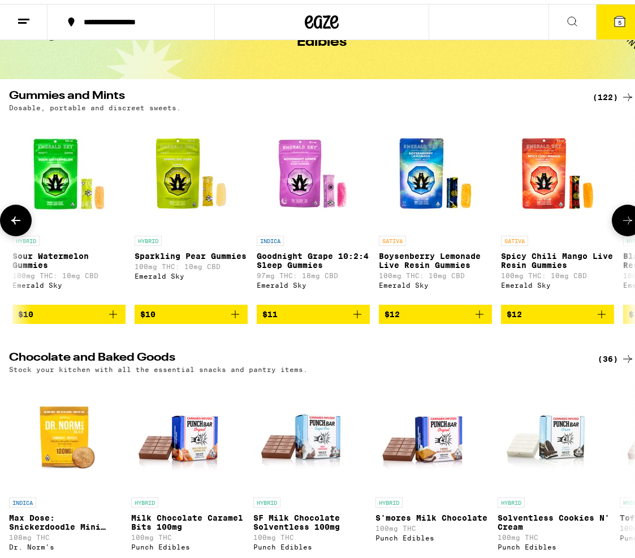
scroll to position [0, 1975]
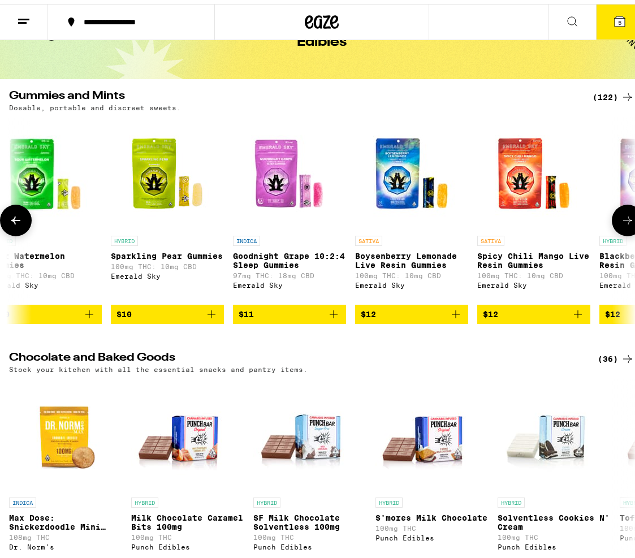
click at [623, 223] on icon at bounding box center [628, 217] width 14 height 14
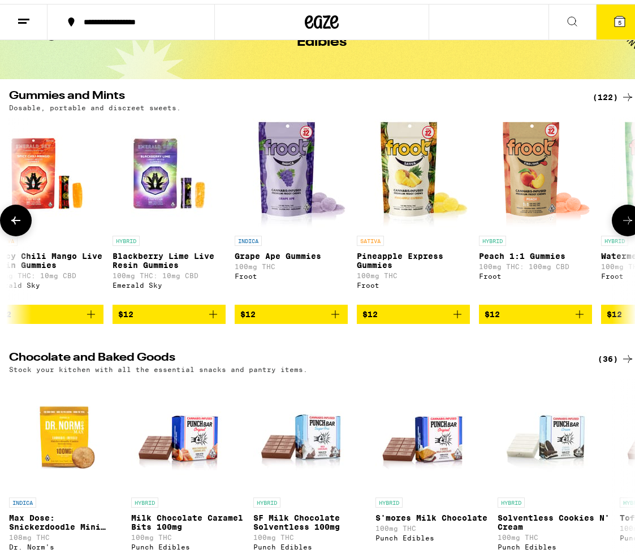
scroll to position [0, 2468]
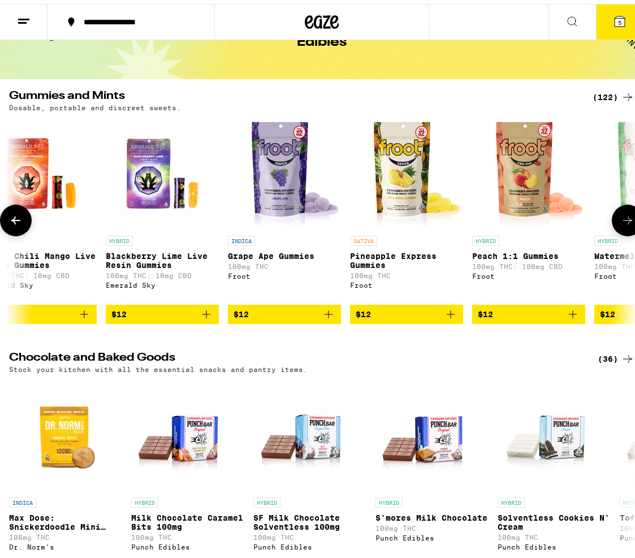
click at [623, 223] on icon at bounding box center [628, 217] width 14 height 14
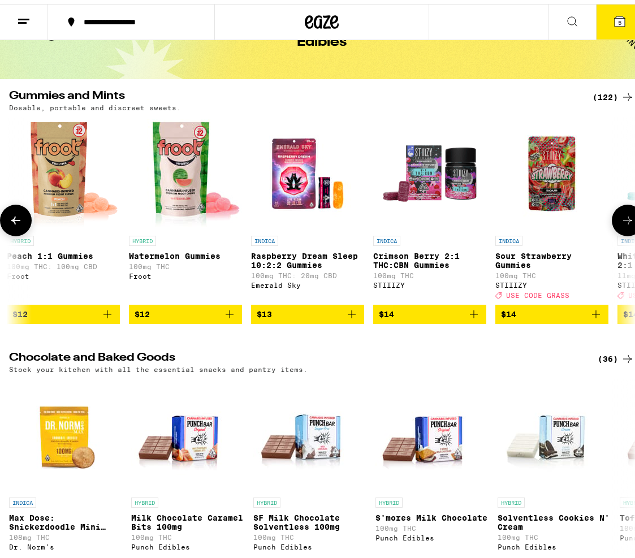
scroll to position [0, 2962]
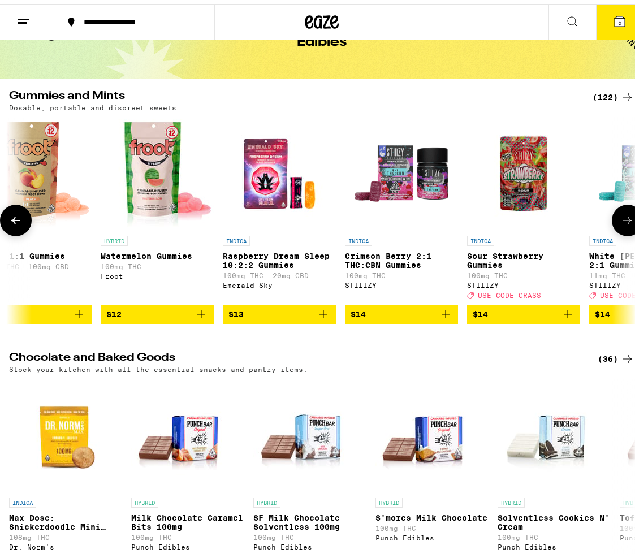
click at [623, 223] on icon at bounding box center [628, 217] width 14 height 14
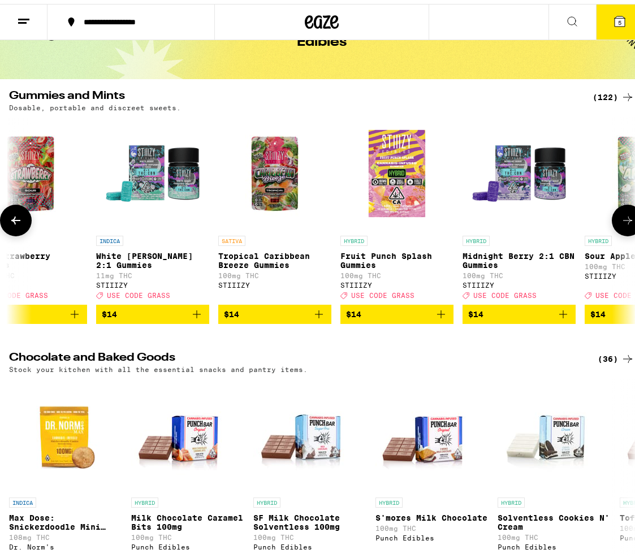
scroll to position [0, 3456]
click at [623, 223] on icon at bounding box center [628, 217] width 14 height 14
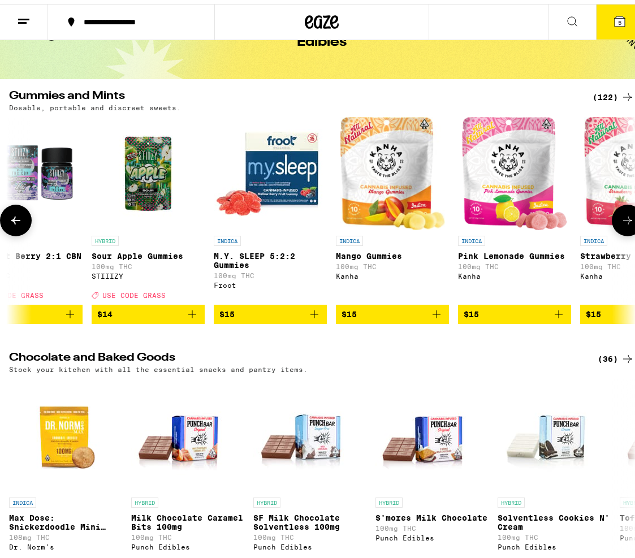
scroll to position [0, 3949]
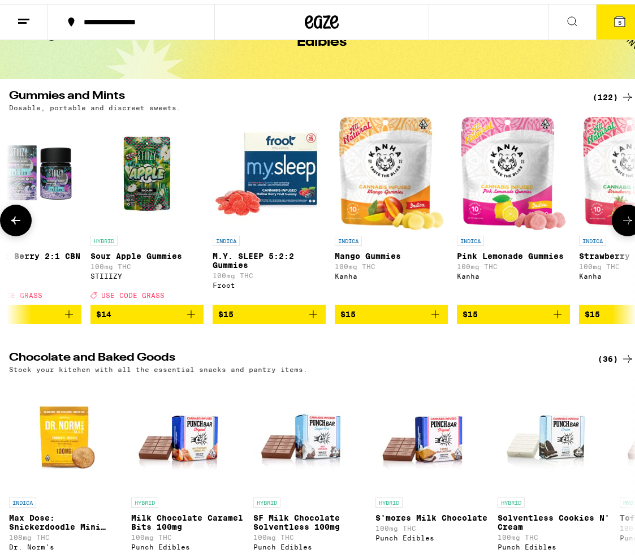
click at [623, 223] on icon at bounding box center [628, 217] width 14 height 14
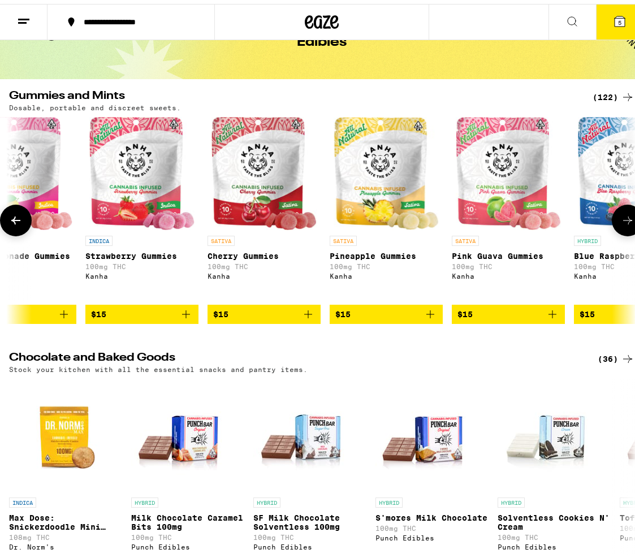
click at [623, 223] on icon at bounding box center [628, 217] width 14 height 14
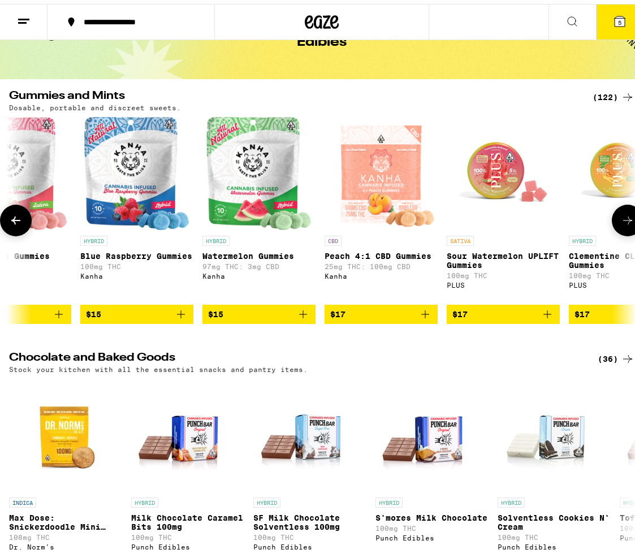
click at [623, 223] on icon at bounding box center [628, 217] width 14 height 14
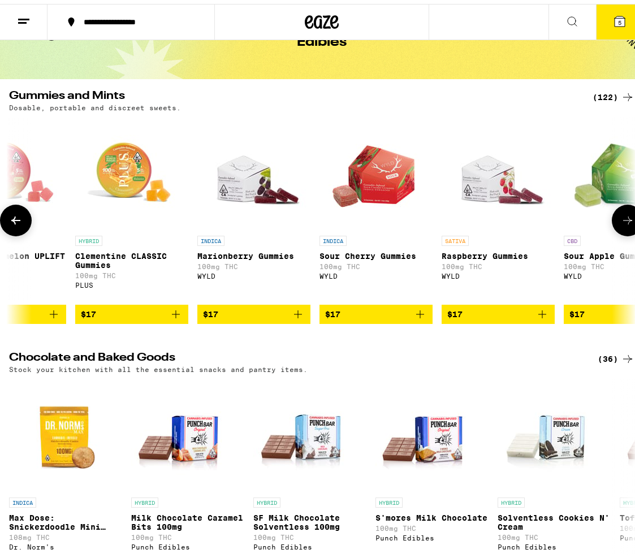
click at [623, 223] on icon at bounding box center [628, 217] width 14 height 14
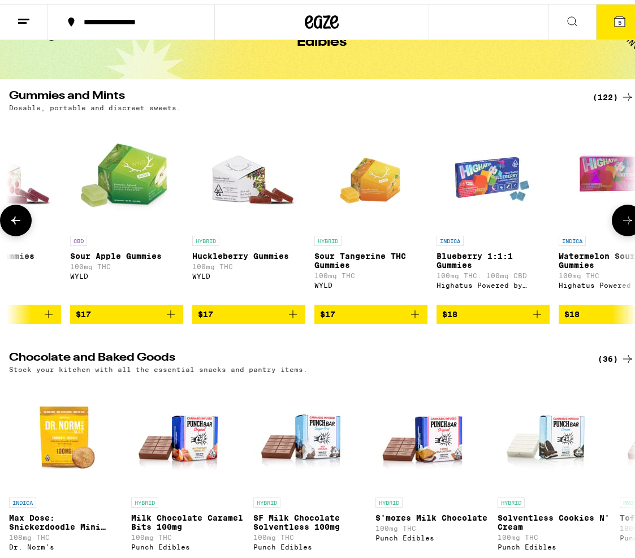
click at [623, 223] on icon at bounding box center [628, 217] width 14 height 14
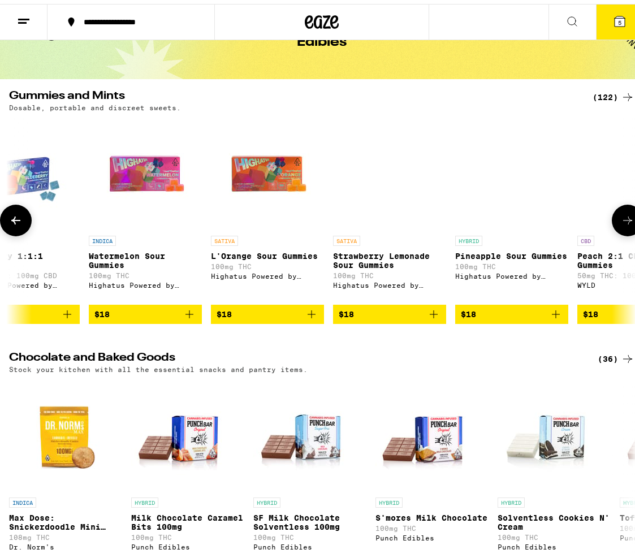
scroll to position [0, 6418]
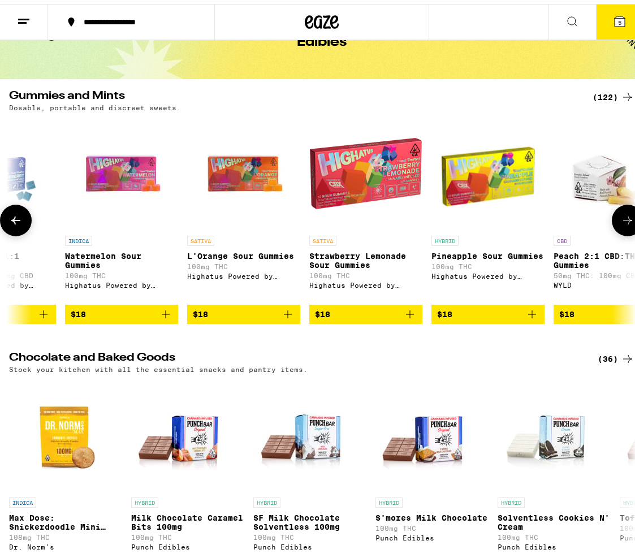
click at [623, 228] on button at bounding box center [628, 217] width 32 height 32
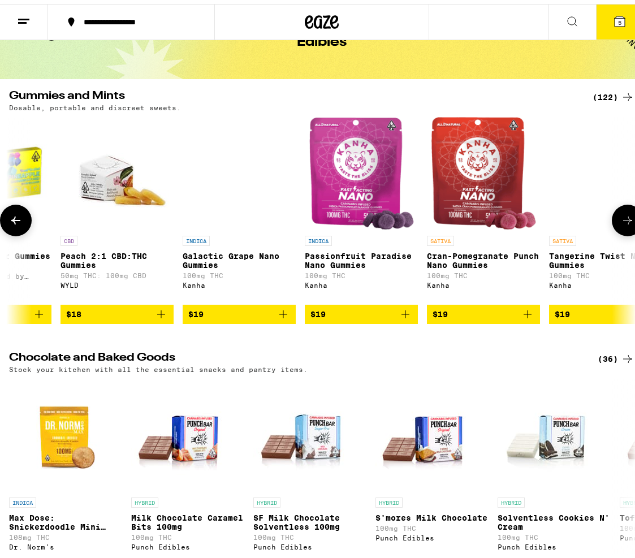
scroll to position [0, 6911]
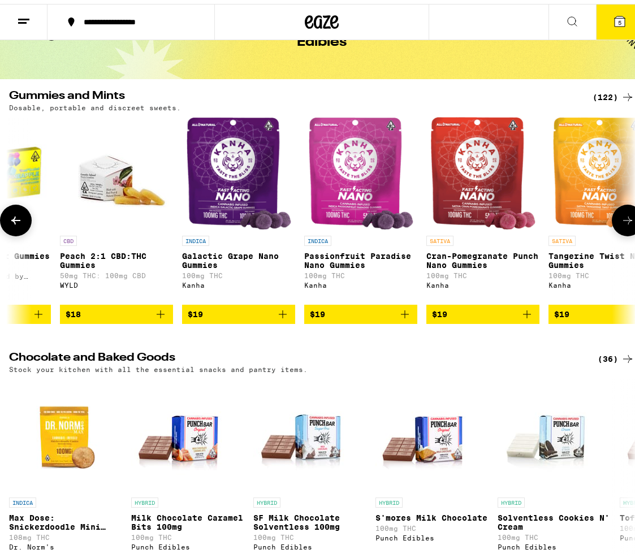
click at [623, 228] on button at bounding box center [628, 217] width 32 height 32
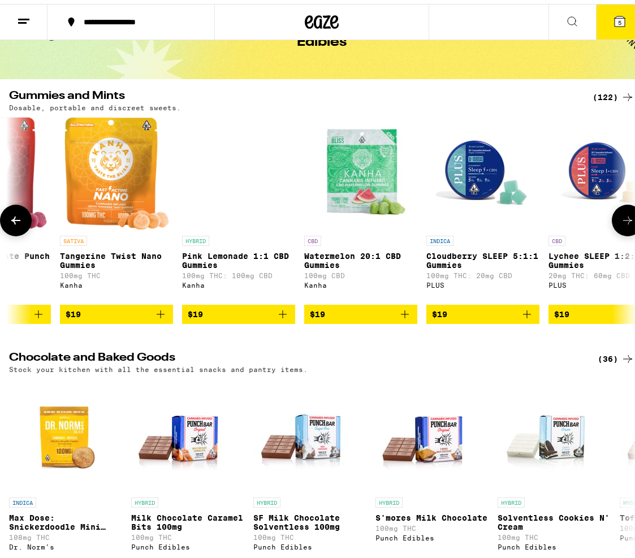
scroll to position [0, 7405]
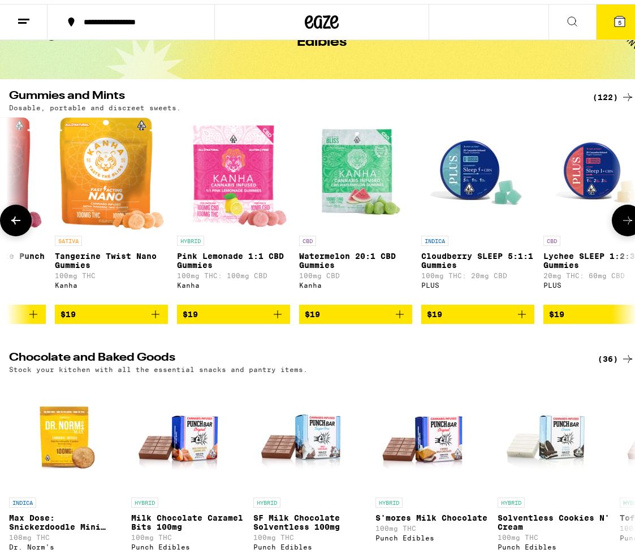
click at [623, 228] on button at bounding box center [628, 217] width 32 height 32
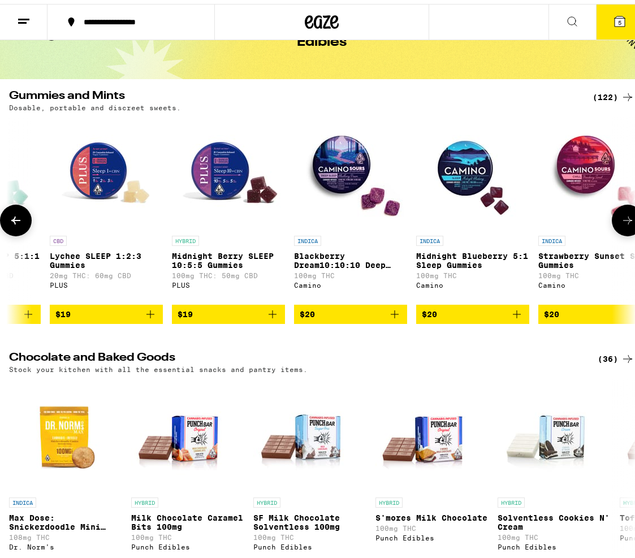
click at [623, 228] on button at bounding box center [628, 217] width 32 height 32
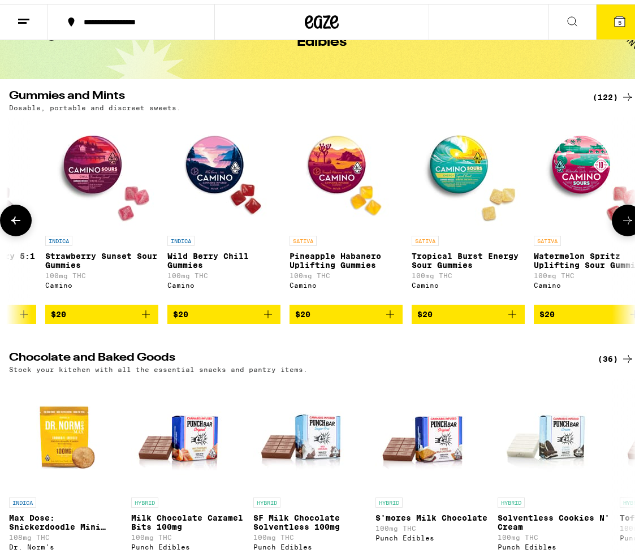
scroll to position [0, 8392]
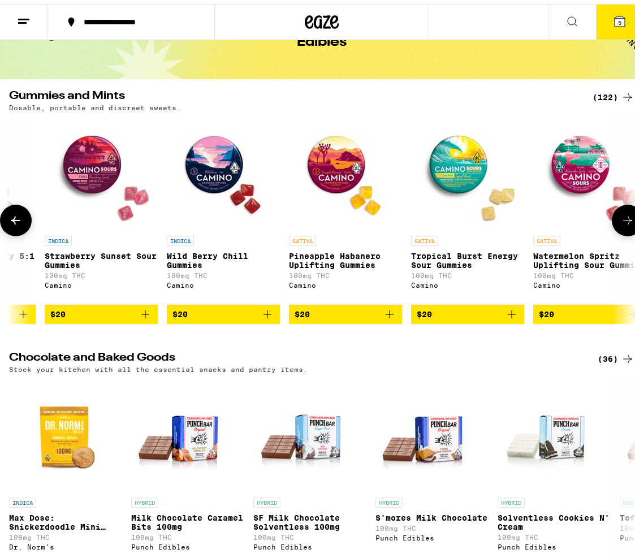
click at [623, 228] on button at bounding box center [628, 217] width 32 height 32
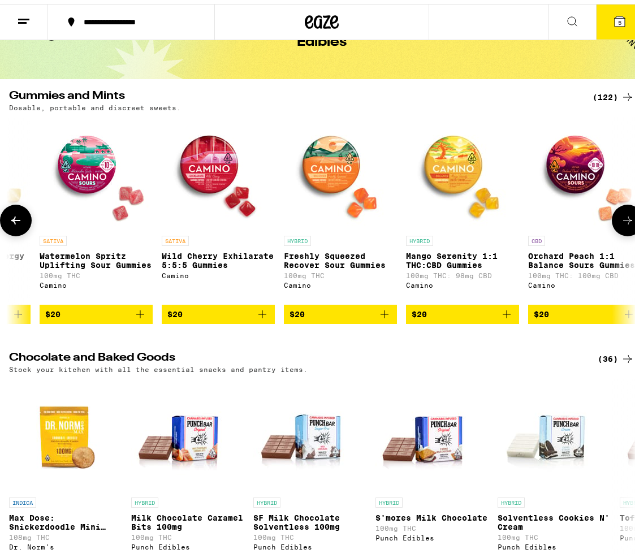
click at [623, 228] on button at bounding box center [628, 217] width 32 height 32
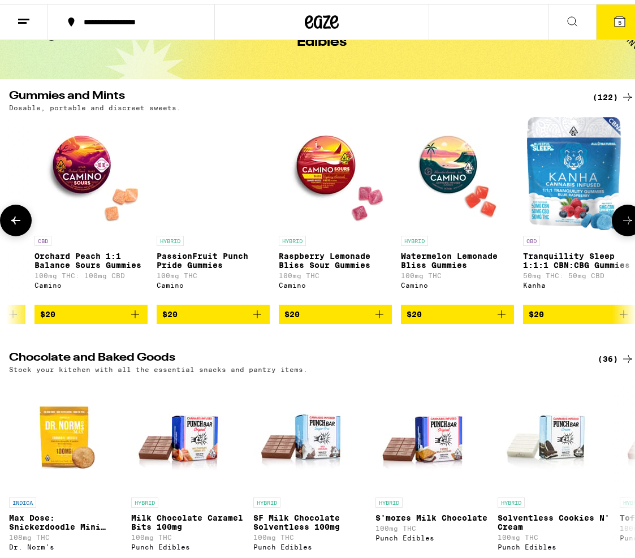
click at [623, 228] on button at bounding box center [628, 217] width 32 height 32
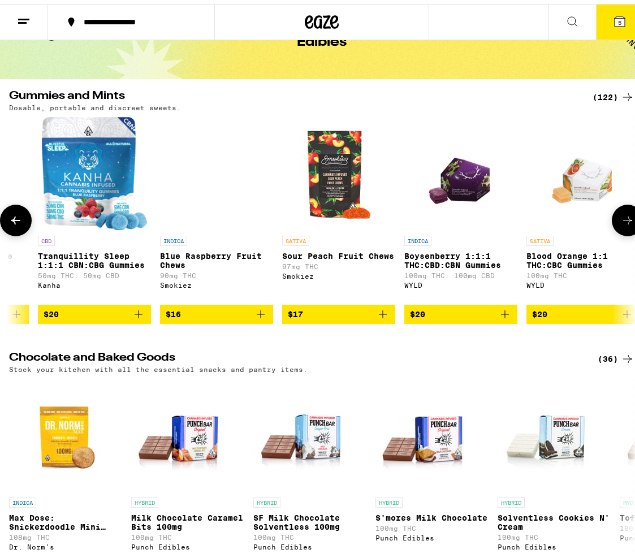
scroll to position [0, 9873]
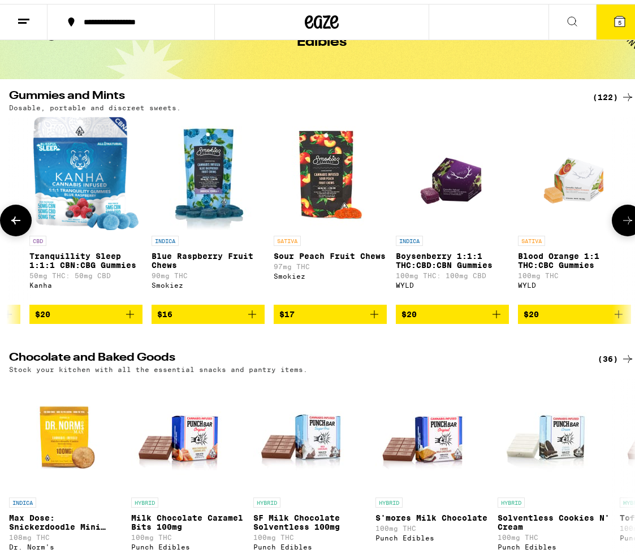
click at [621, 228] on button at bounding box center [628, 217] width 32 height 32
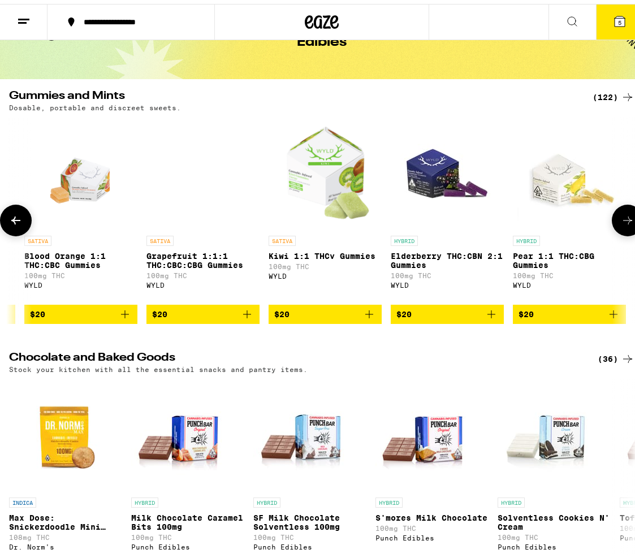
click at [621, 228] on button at bounding box center [628, 217] width 32 height 32
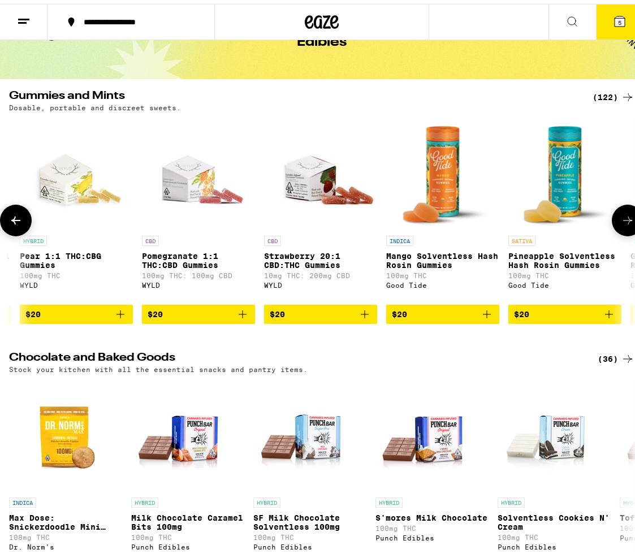
click at [621, 228] on button at bounding box center [628, 217] width 32 height 32
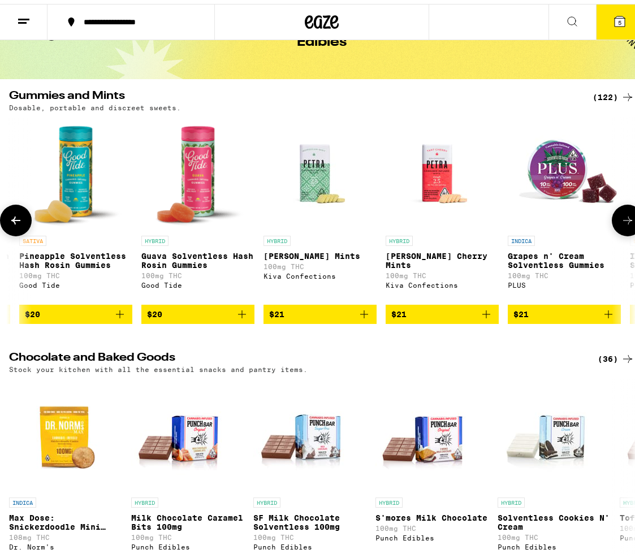
scroll to position [0, 11354]
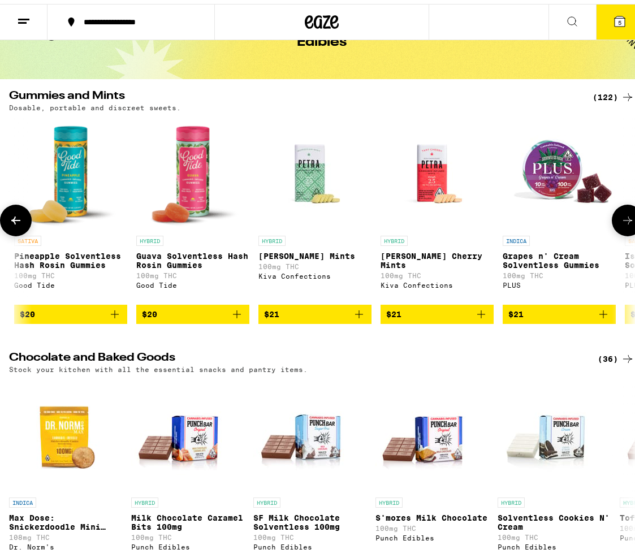
click at [621, 228] on button at bounding box center [628, 217] width 32 height 32
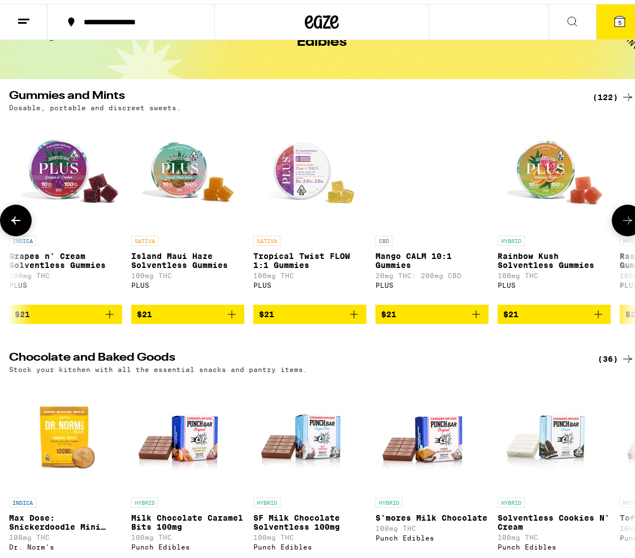
click at [621, 228] on button at bounding box center [628, 217] width 32 height 32
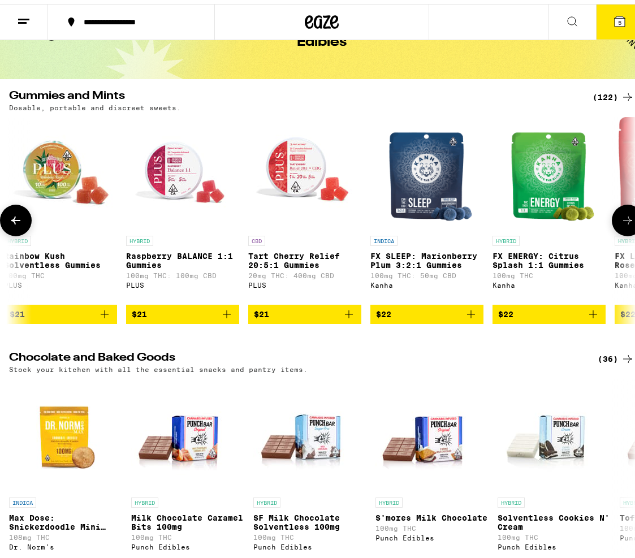
click at [621, 228] on button at bounding box center [628, 217] width 32 height 32
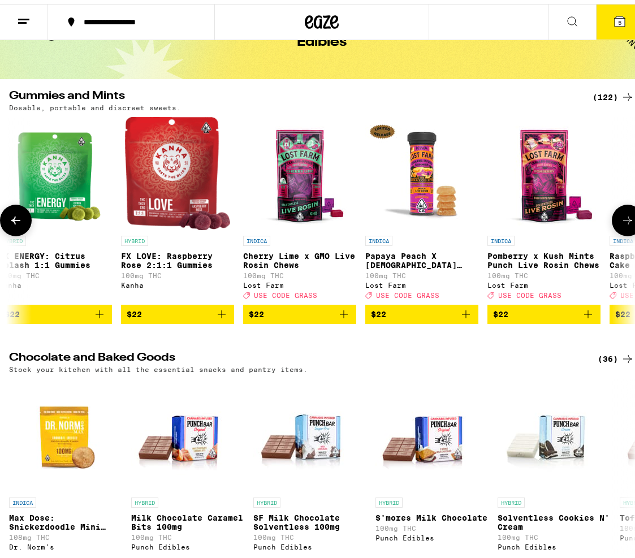
click at [621, 228] on button at bounding box center [628, 217] width 32 height 32
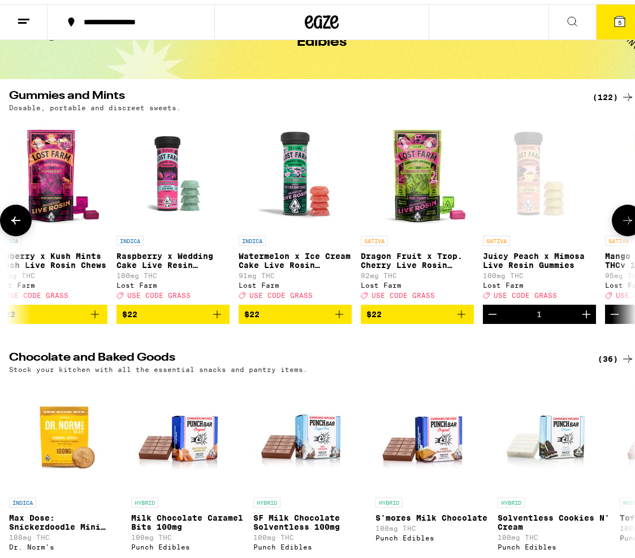
scroll to position [0, 13329]
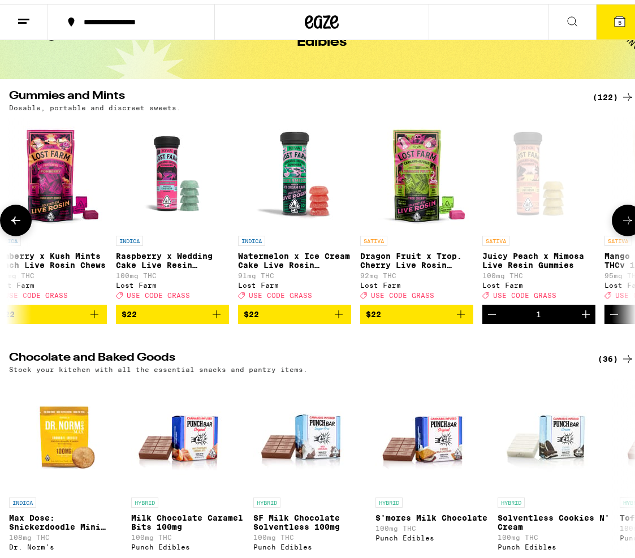
click at [14, 221] on icon at bounding box center [15, 217] width 9 height 8
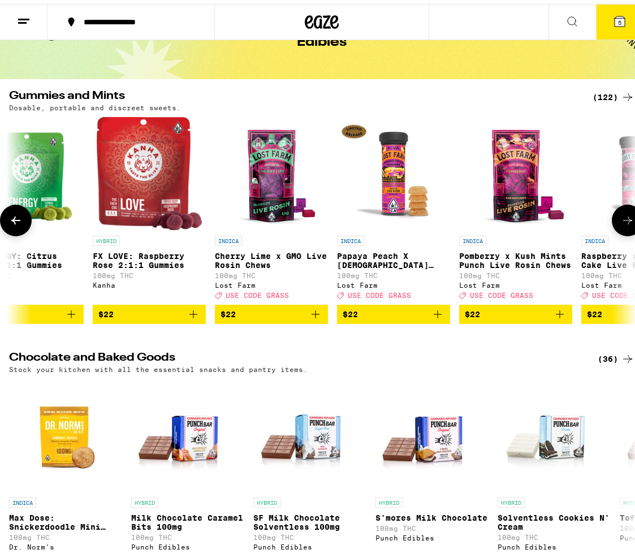
click at [14, 221] on icon at bounding box center [15, 217] width 9 height 8
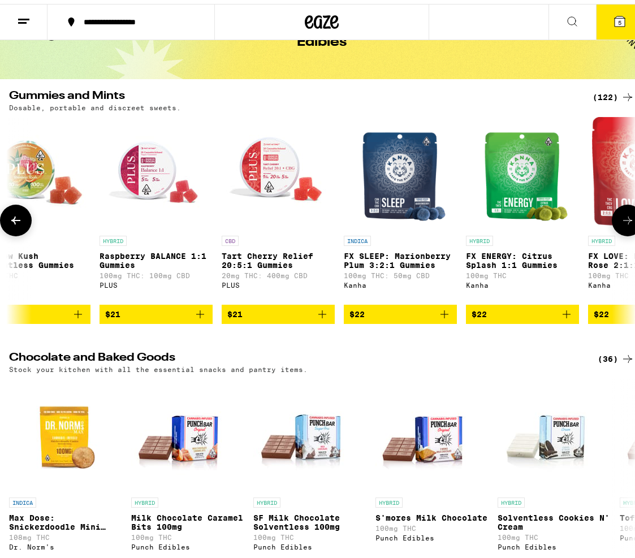
click at [14, 221] on icon at bounding box center [15, 217] width 9 height 8
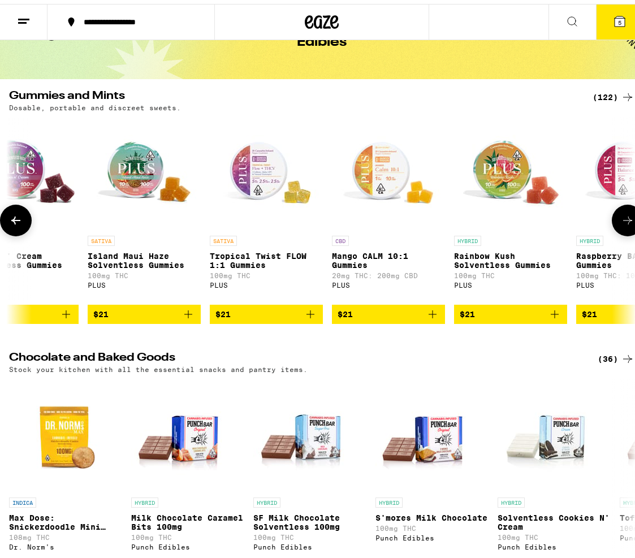
click at [14, 221] on icon at bounding box center [15, 217] width 9 height 8
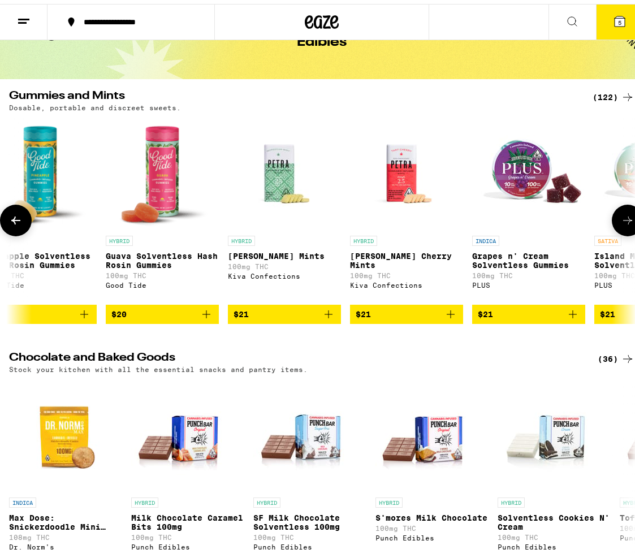
click at [14, 221] on icon at bounding box center [15, 217] width 9 height 8
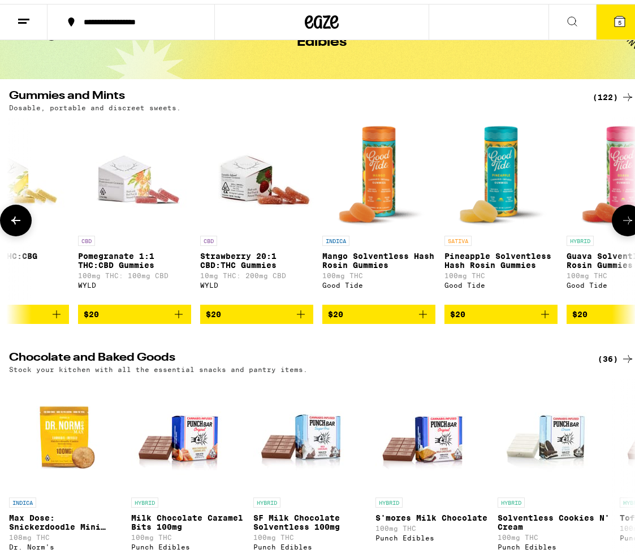
click at [14, 221] on icon at bounding box center [15, 217] width 9 height 8
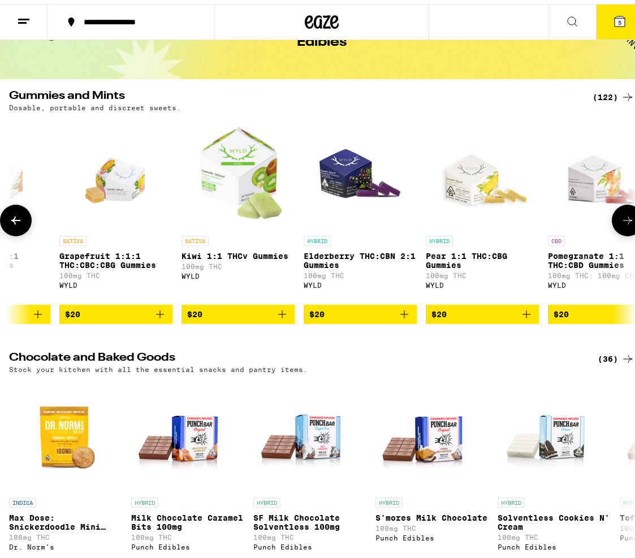
click at [14, 221] on icon at bounding box center [15, 217] width 9 height 8
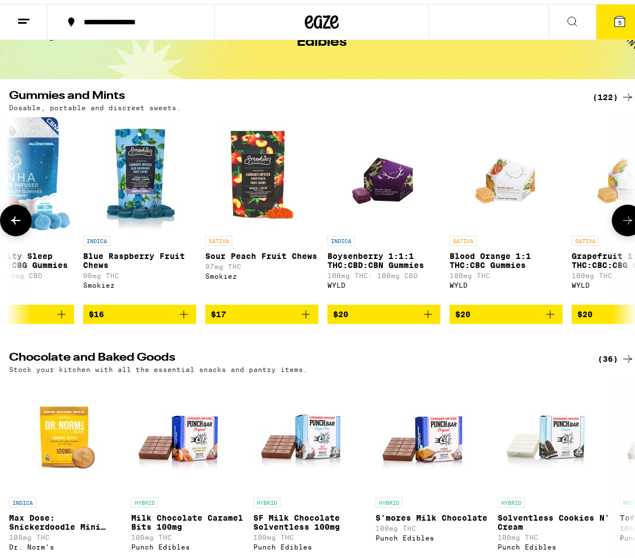
click at [14, 221] on icon at bounding box center [15, 217] width 9 height 8
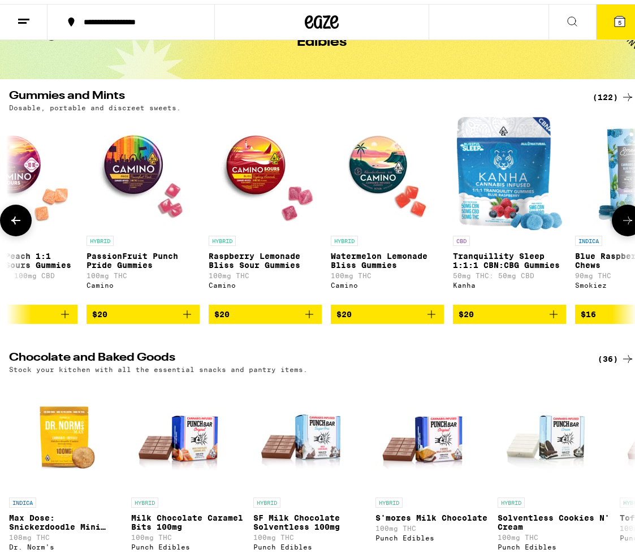
click at [14, 221] on icon at bounding box center [15, 217] width 9 height 8
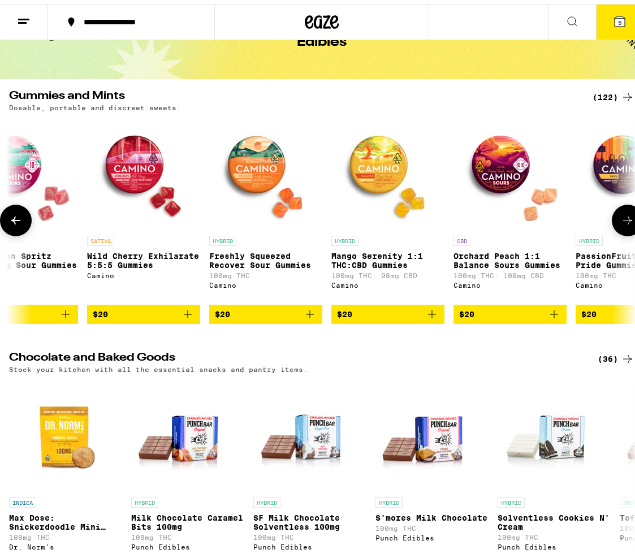
click at [14, 221] on icon at bounding box center [15, 217] width 9 height 8
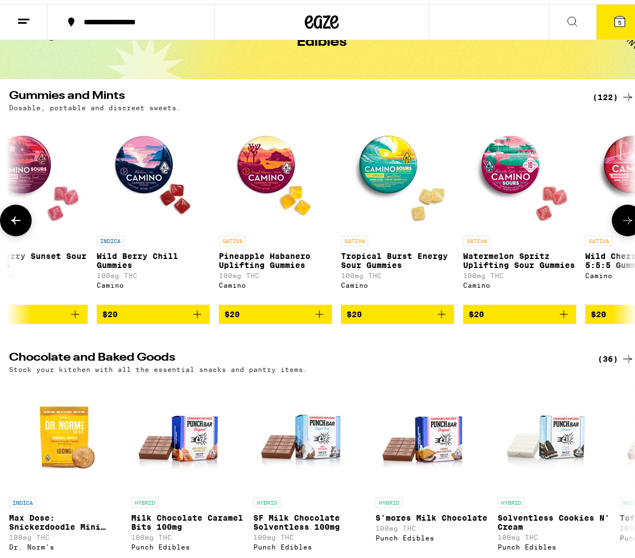
click at [14, 221] on icon at bounding box center [15, 217] width 9 height 8
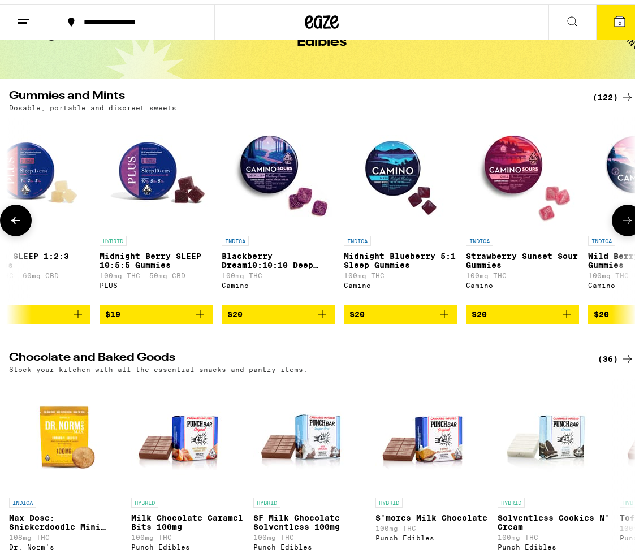
click at [14, 221] on icon at bounding box center [15, 217] width 9 height 8
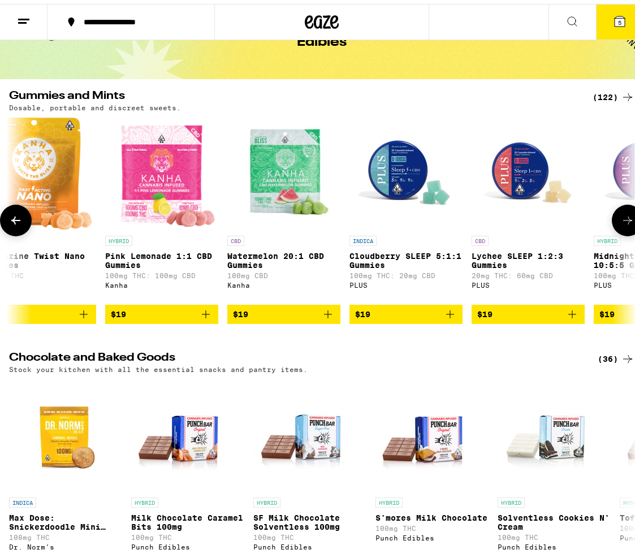
click at [11, 215] on icon at bounding box center [16, 217] width 14 height 14
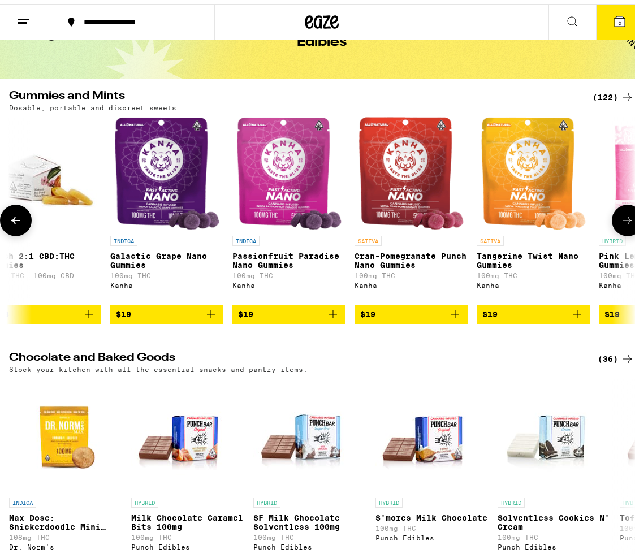
click at [24, 217] on button at bounding box center [16, 217] width 32 height 32
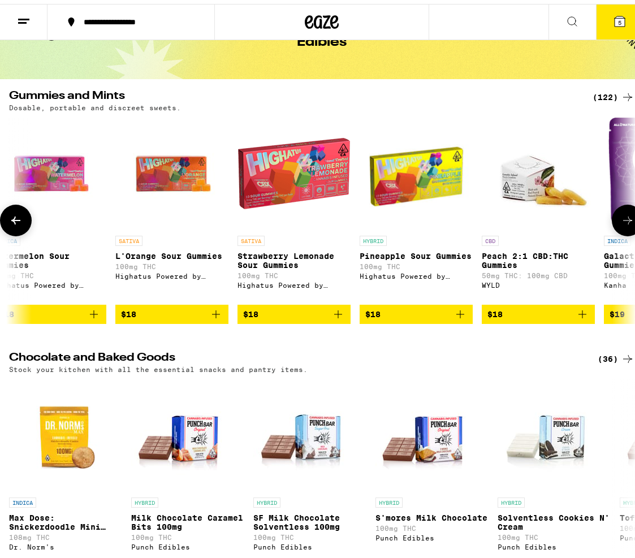
click at [16, 222] on icon at bounding box center [16, 217] width 14 height 14
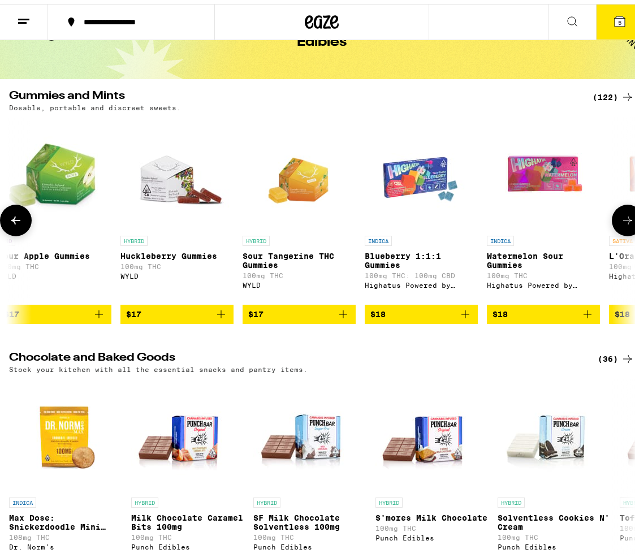
click at [16, 222] on icon at bounding box center [16, 217] width 14 height 14
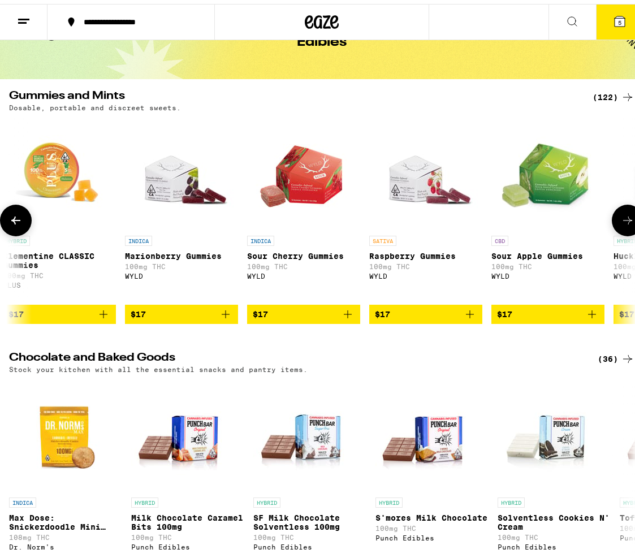
click at [16, 222] on icon at bounding box center [16, 217] width 14 height 14
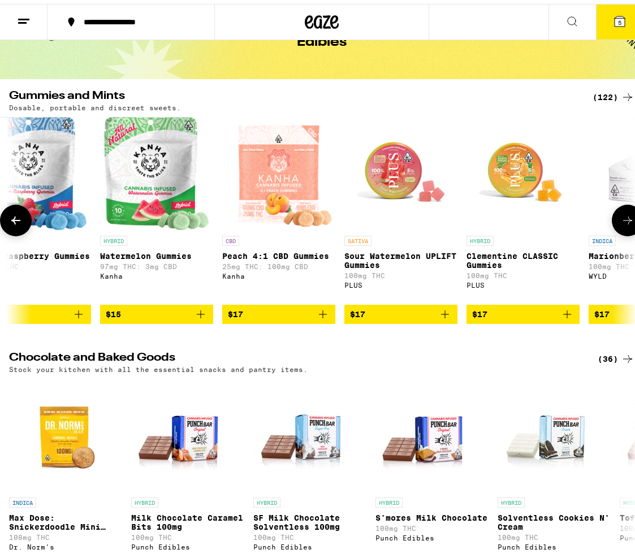
click at [16, 222] on icon at bounding box center [16, 217] width 14 height 14
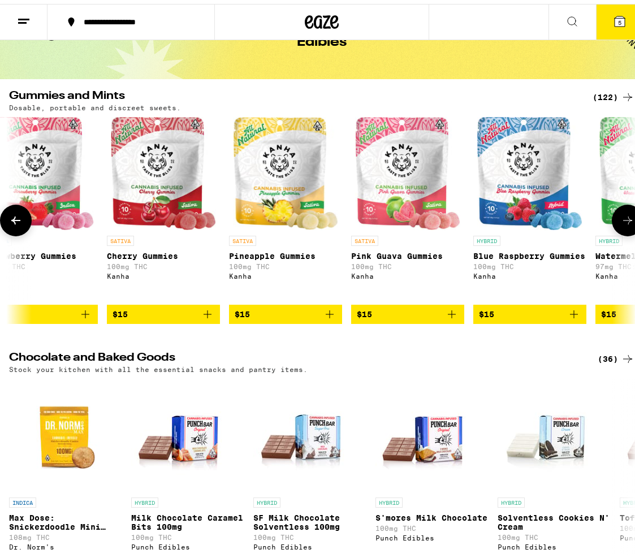
click at [16, 222] on icon at bounding box center [16, 217] width 14 height 14
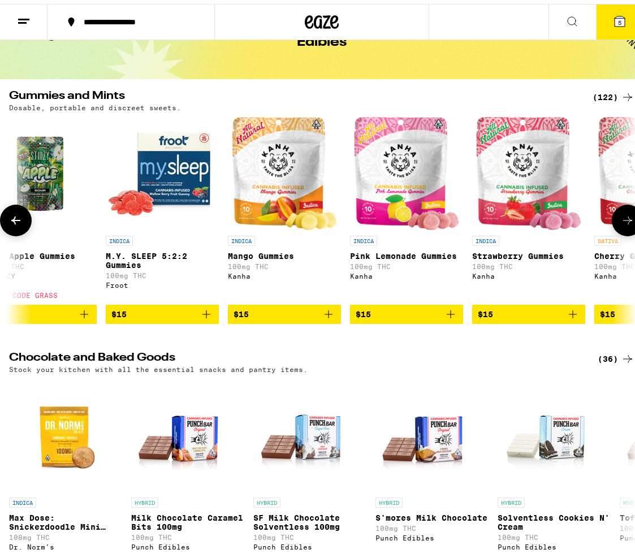
click at [16, 222] on icon at bounding box center [16, 217] width 14 height 14
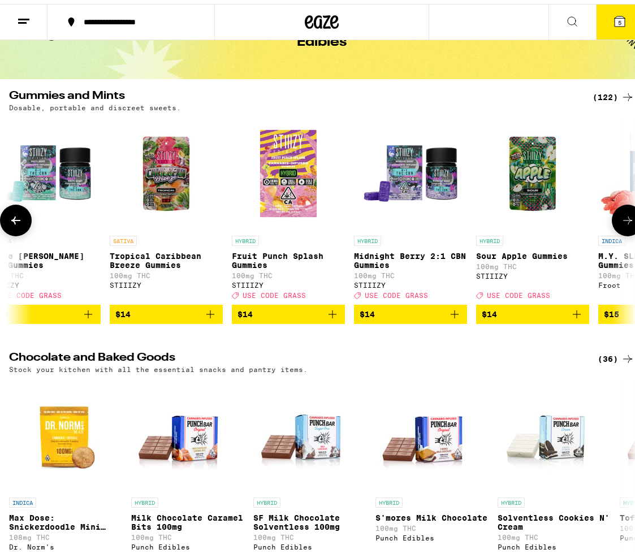
click at [16, 221] on icon at bounding box center [15, 217] width 9 height 8
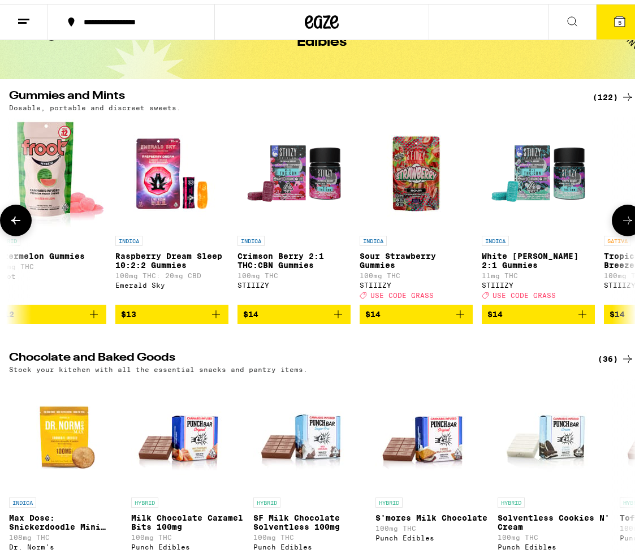
click at [16, 221] on icon at bounding box center [15, 217] width 9 height 8
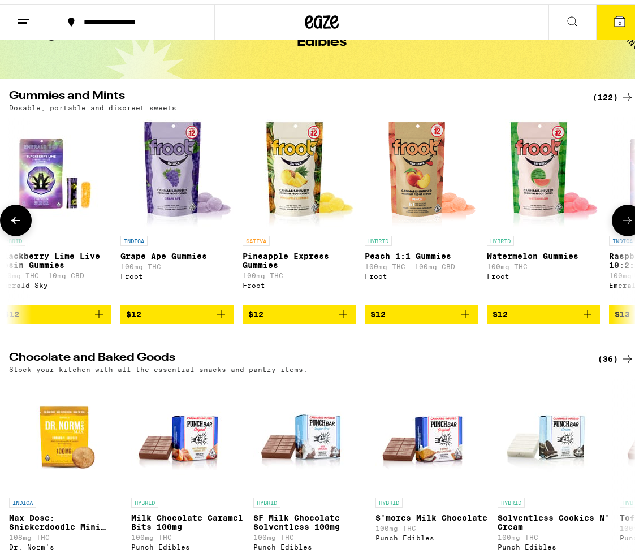
click at [16, 221] on icon at bounding box center [15, 217] width 9 height 8
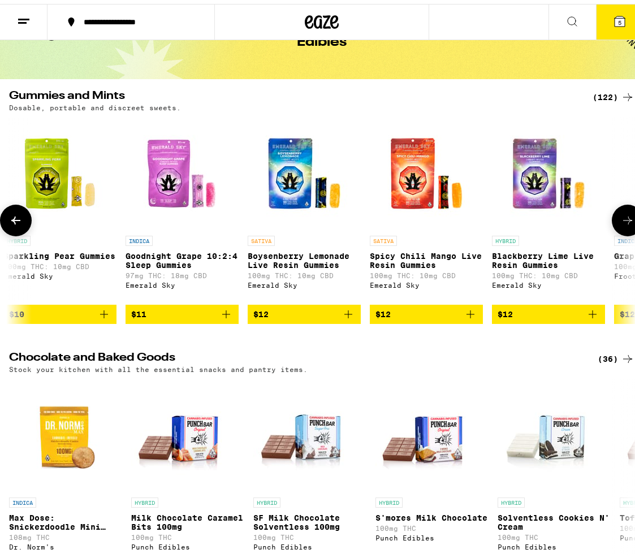
click at [16, 221] on icon at bounding box center [15, 217] width 9 height 8
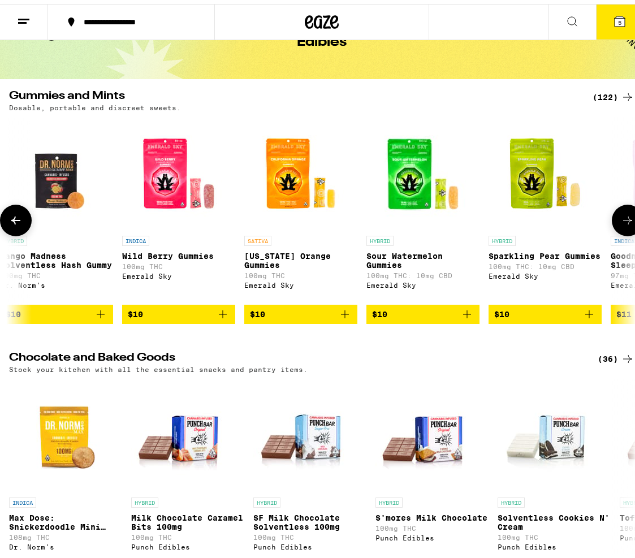
click at [16, 221] on icon at bounding box center [15, 217] width 9 height 8
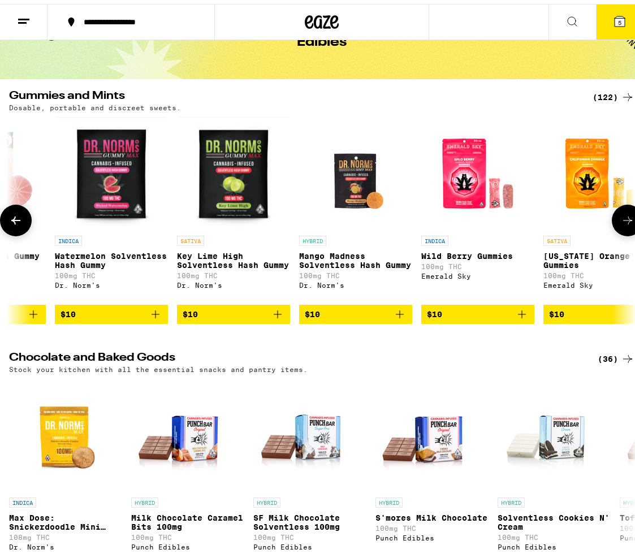
click at [16, 221] on icon at bounding box center [15, 217] width 9 height 8
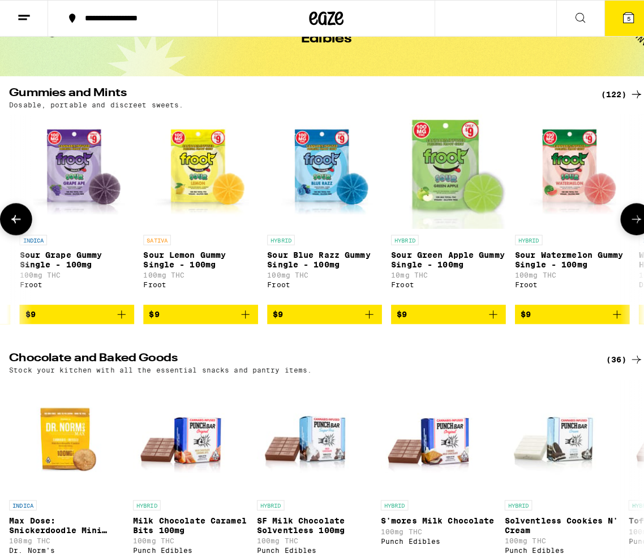
scroll to position [0, 696]
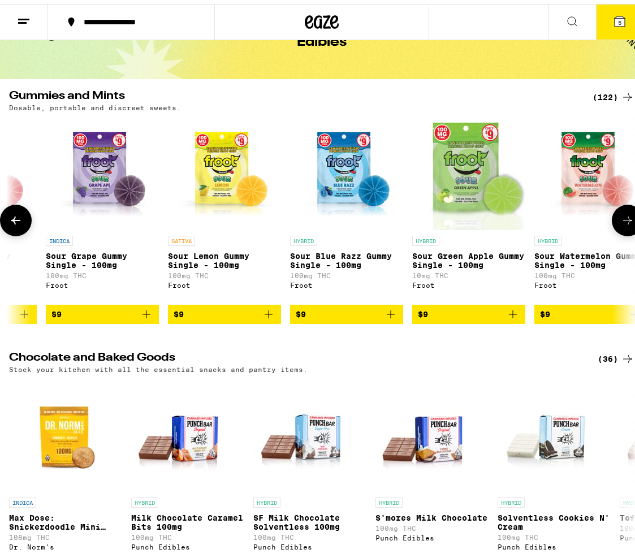
click at [273, 316] on icon "Add to bag" at bounding box center [269, 311] width 14 height 14
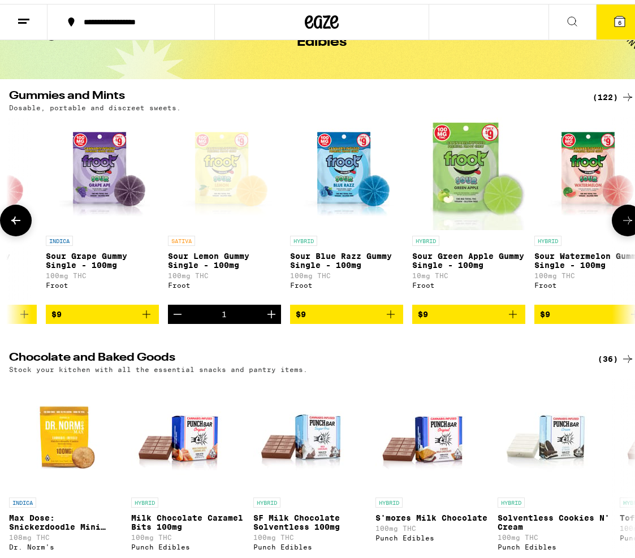
click at [274, 317] on icon "Increment" at bounding box center [272, 311] width 14 height 14
click at [615, 14] on icon at bounding box center [620, 17] width 10 height 10
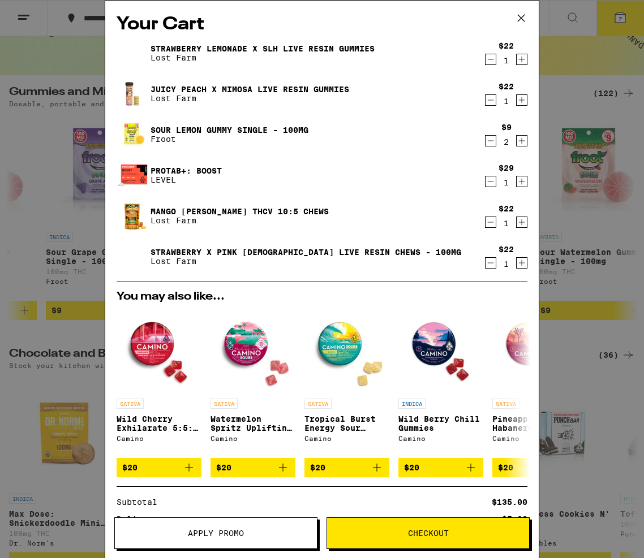
click at [460, 533] on span "Checkout" at bounding box center [428, 533] width 202 height 8
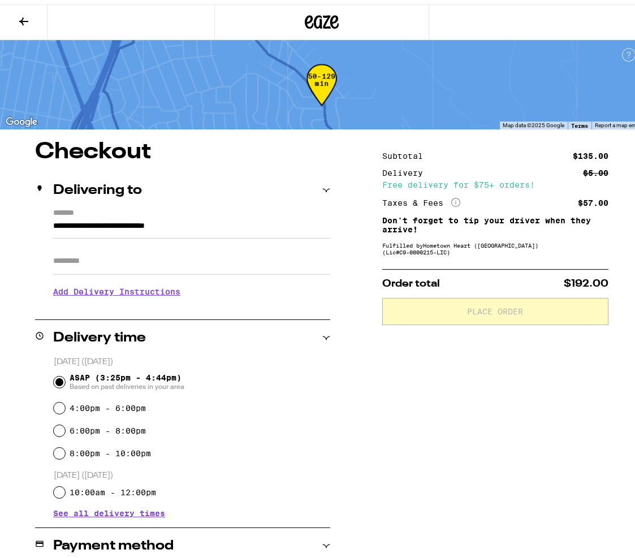
click at [24, 6] on button at bounding box center [23, 19] width 47 height 36
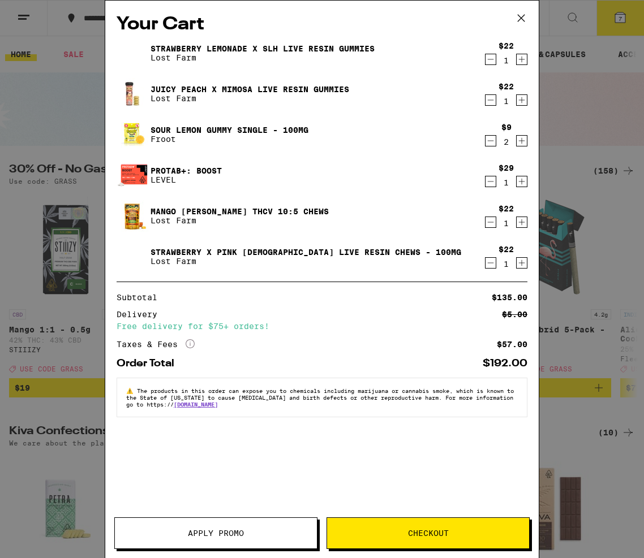
click at [230, 548] on button "Apply Promo" at bounding box center [215, 533] width 203 height 32
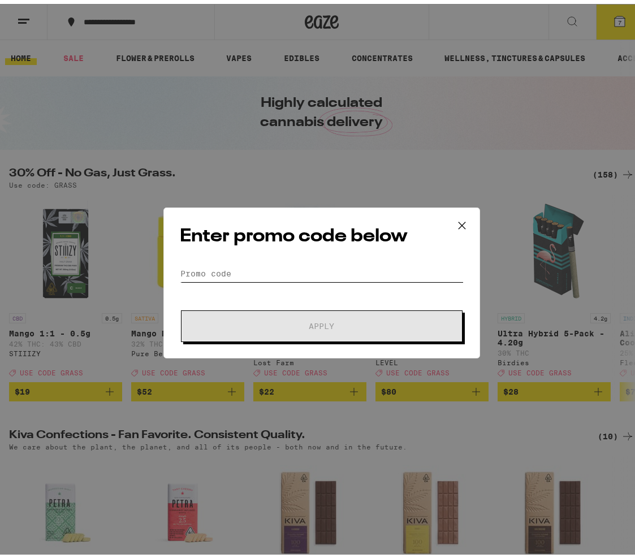
click at [199, 275] on input "Promo Code" at bounding box center [322, 269] width 284 height 17
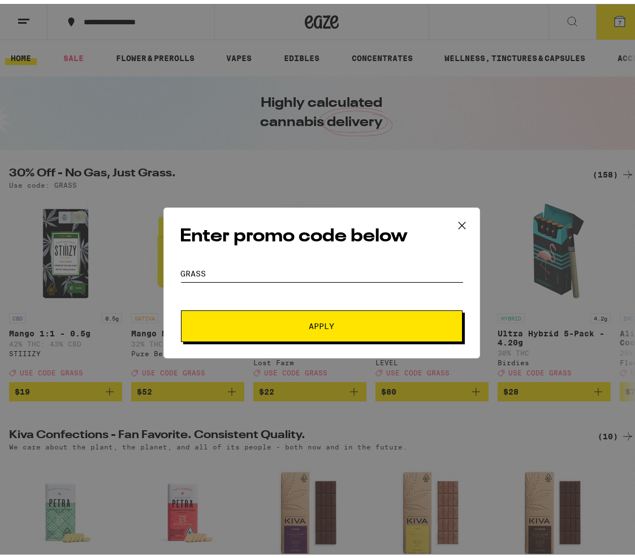
type input "GRASS"
click at [181, 306] on button "Apply" at bounding box center [322, 322] width 282 height 32
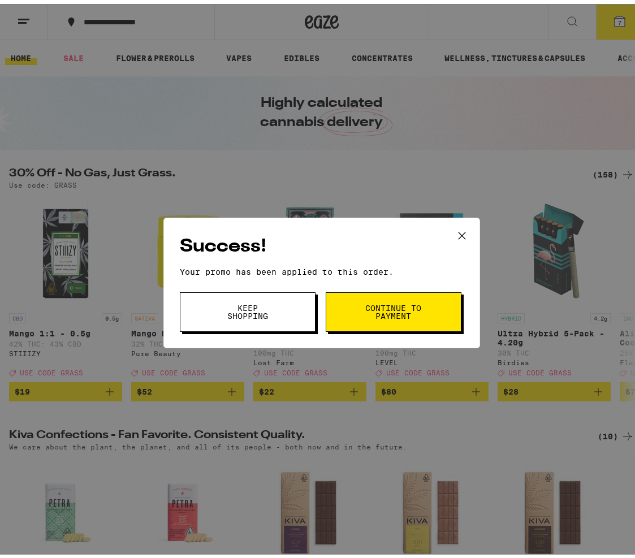
click at [356, 329] on div "Success! Your promo has been applied to this order. Promo Code GRASS Keep Shopp…" at bounding box center [321, 279] width 317 height 131
click at [351, 309] on button "Continue to payment" at bounding box center [394, 308] width 136 height 40
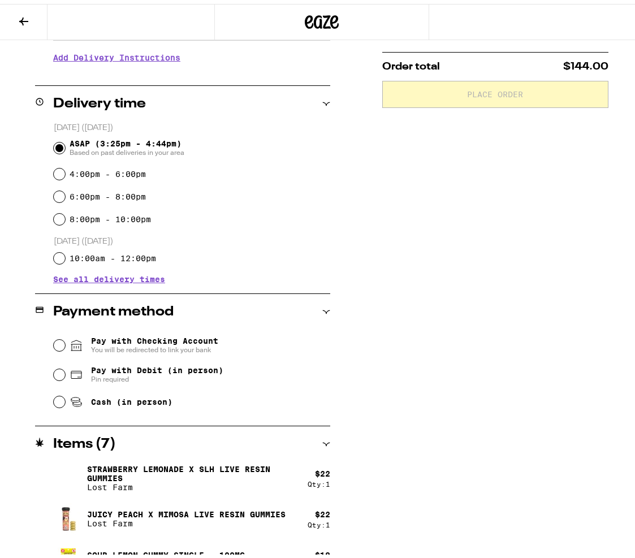
scroll to position [240, 0]
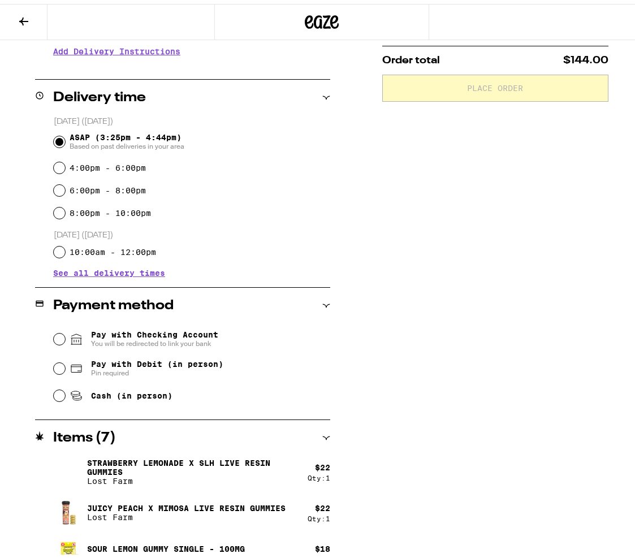
click at [147, 395] on span "Cash (in person)" at bounding box center [131, 391] width 81 height 9
click at [65, 395] on input "Cash (in person)" at bounding box center [59, 391] width 11 height 11
radio input "true"
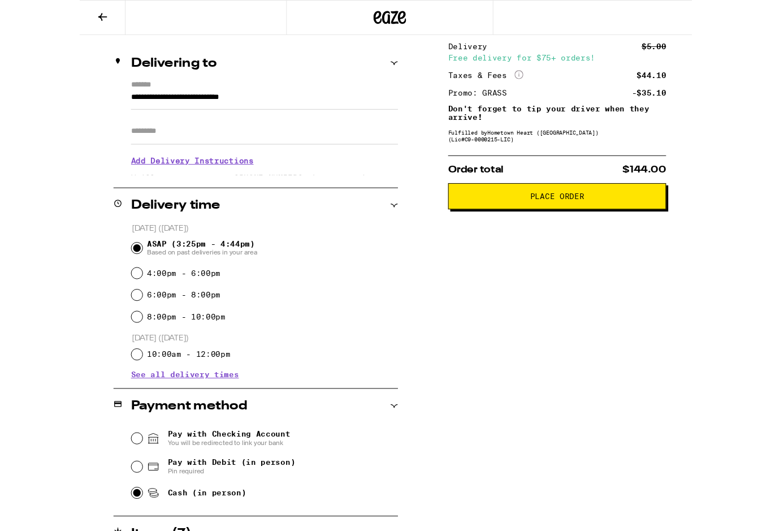
scroll to position [0, 0]
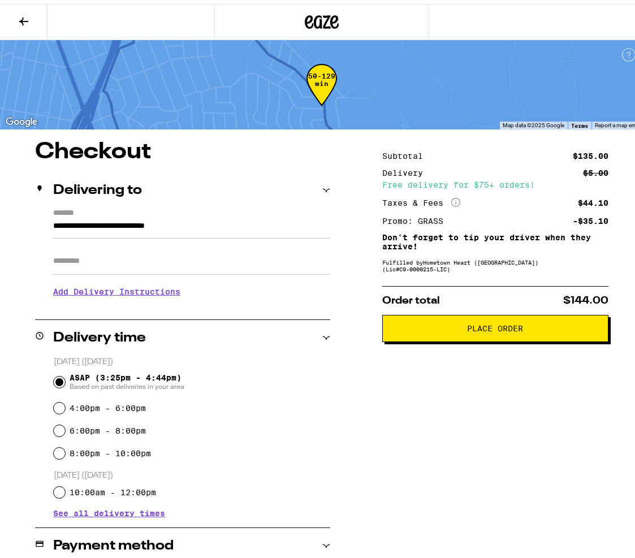
click at [481, 321] on button "Place Order" at bounding box center [495, 324] width 226 height 27
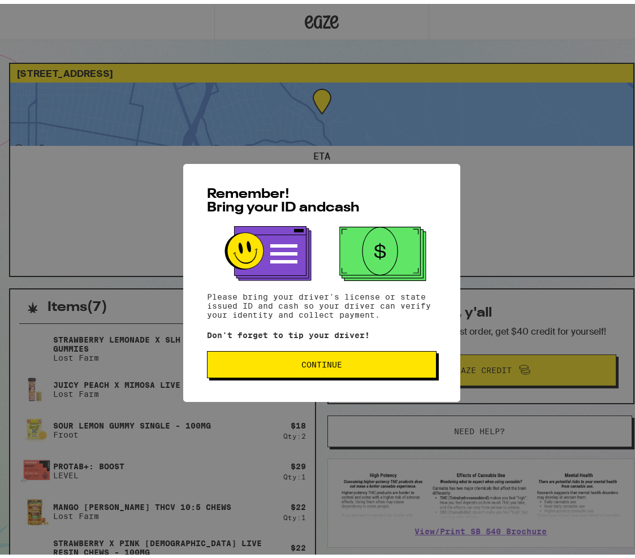
click at [290, 373] on button "Continue" at bounding box center [322, 360] width 230 height 27
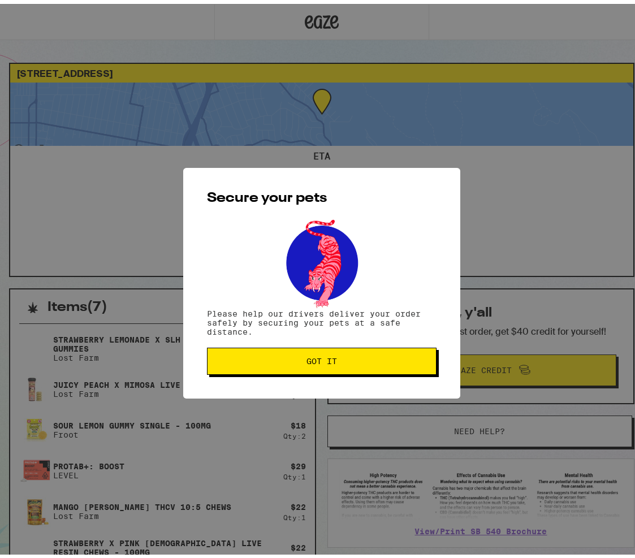
click at [357, 371] on button "Got it" at bounding box center [322, 357] width 230 height 27
